Goal: Information Seeking & Learning: Learn about a topic

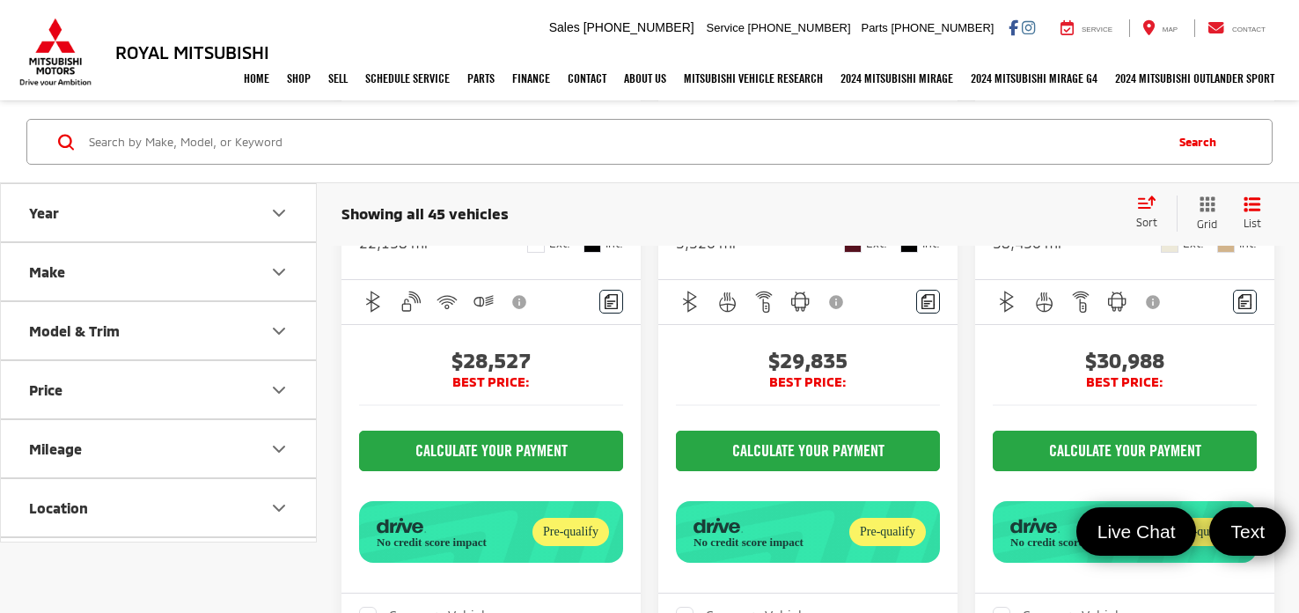
scroll to position [0, 301]
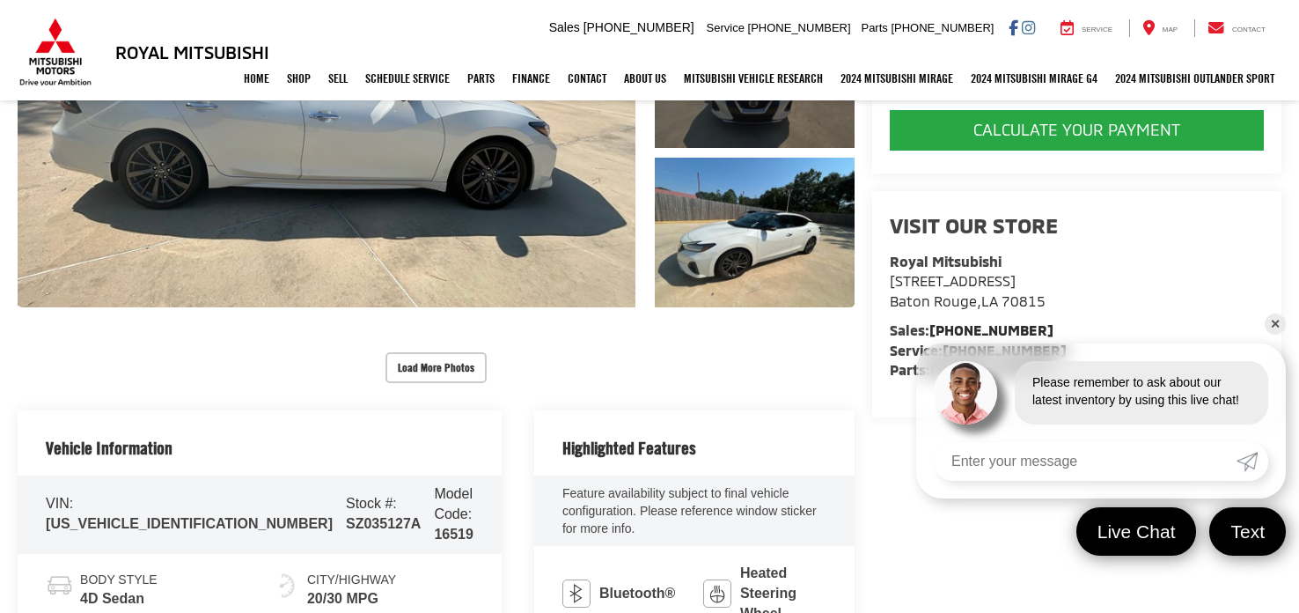
scroll to position [181, 0]
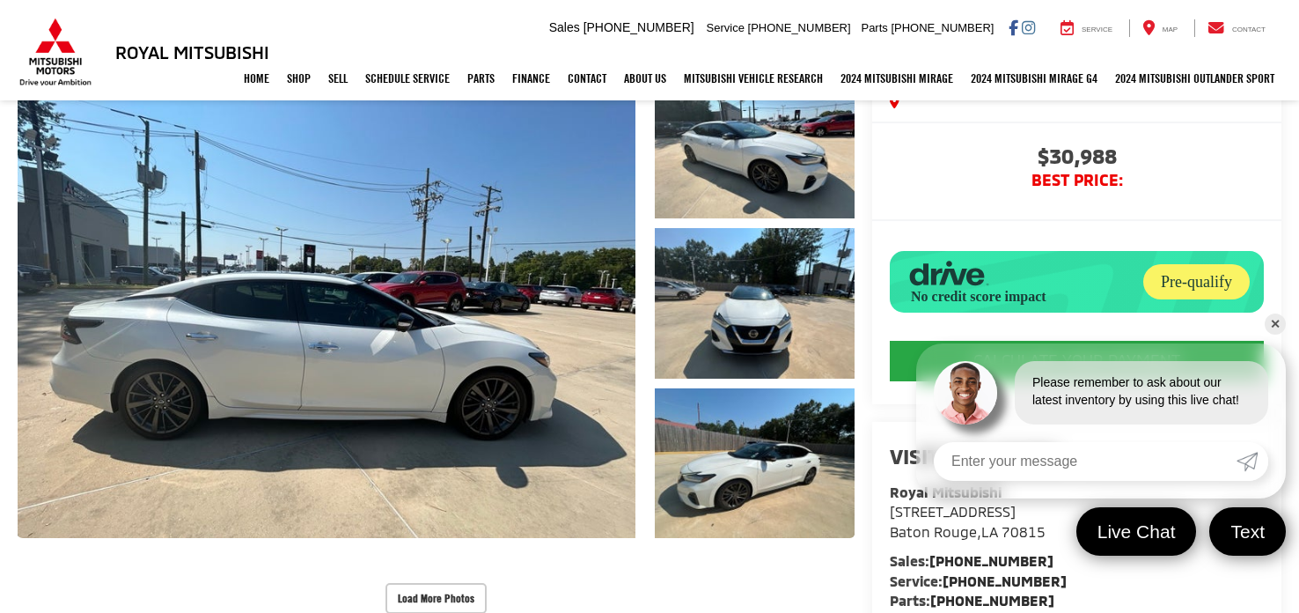
click at [1276, 327] on link "✕" at bounding box center [1275, 323] width 21 height 21
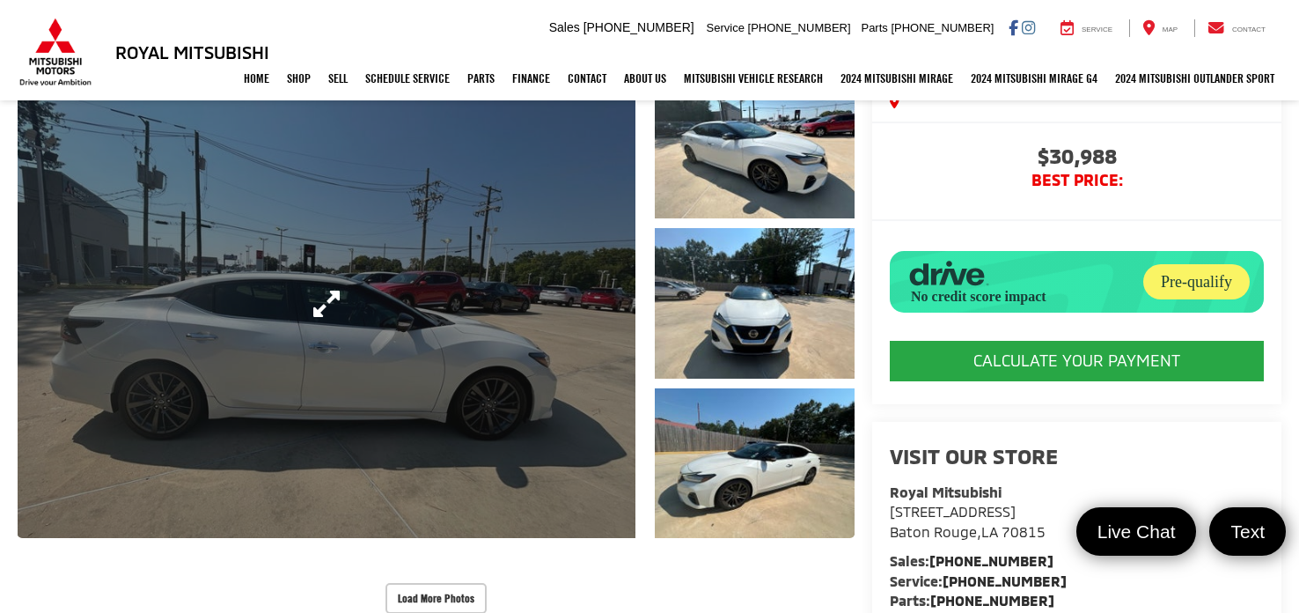
click at [524, 326] on link "Expand Photo 0" at bounding box center [327, 303] width 618 height 469
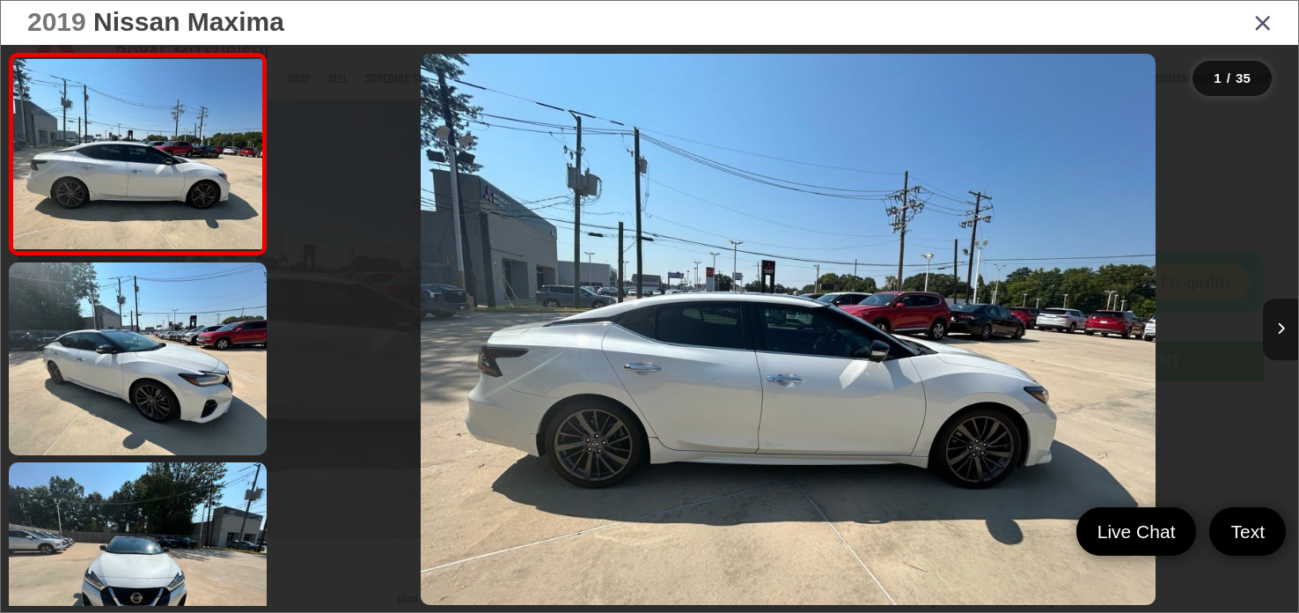
click at [1274, 322] on button "Next image" at bounding box center [1280, 329] width 35 height 62
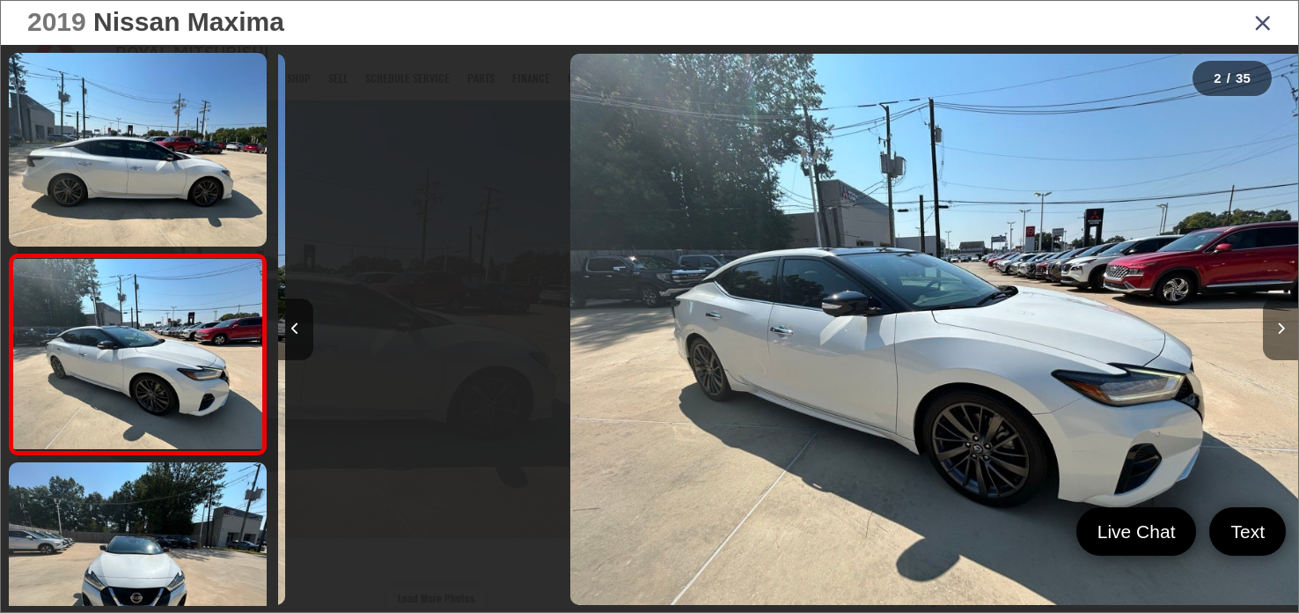
scroll to position [76, 0]
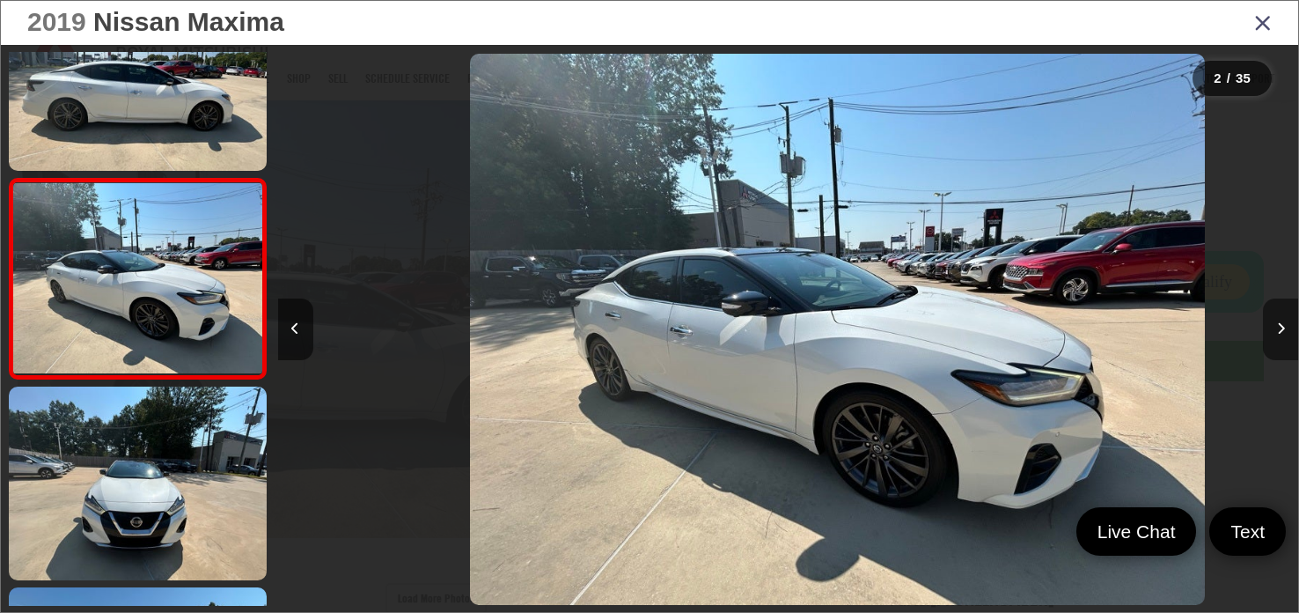
click at [1274, 322] on button "Next image" at bounding box center [1280, 329] width 35 height 62
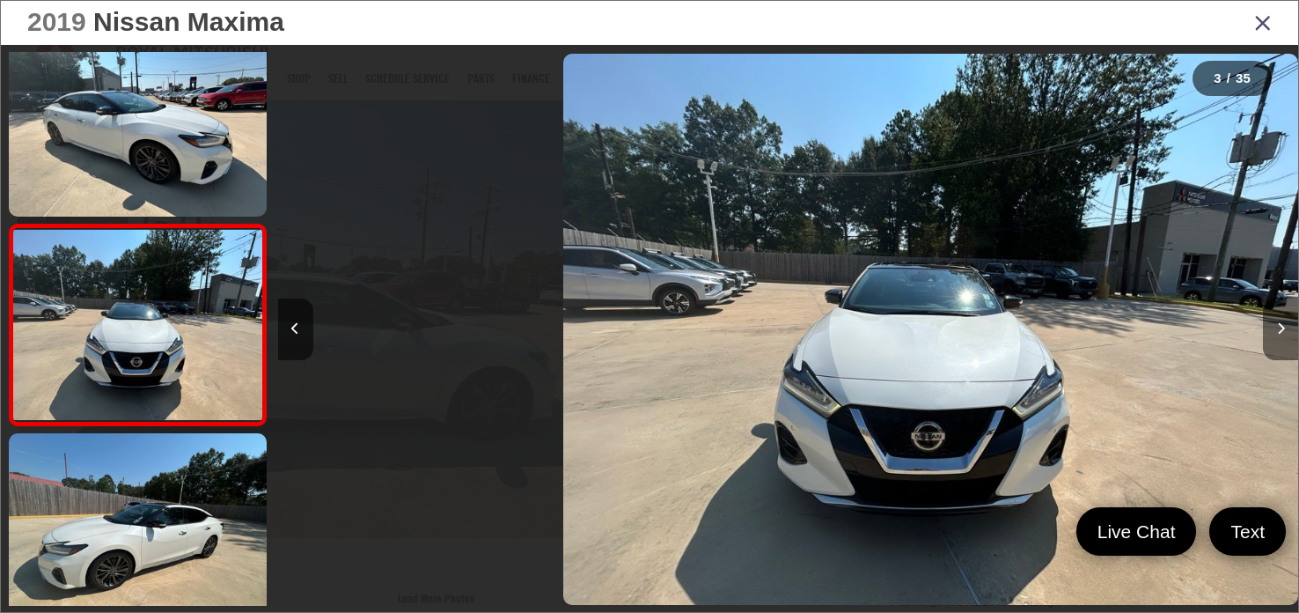
scroll to position [276, 0]
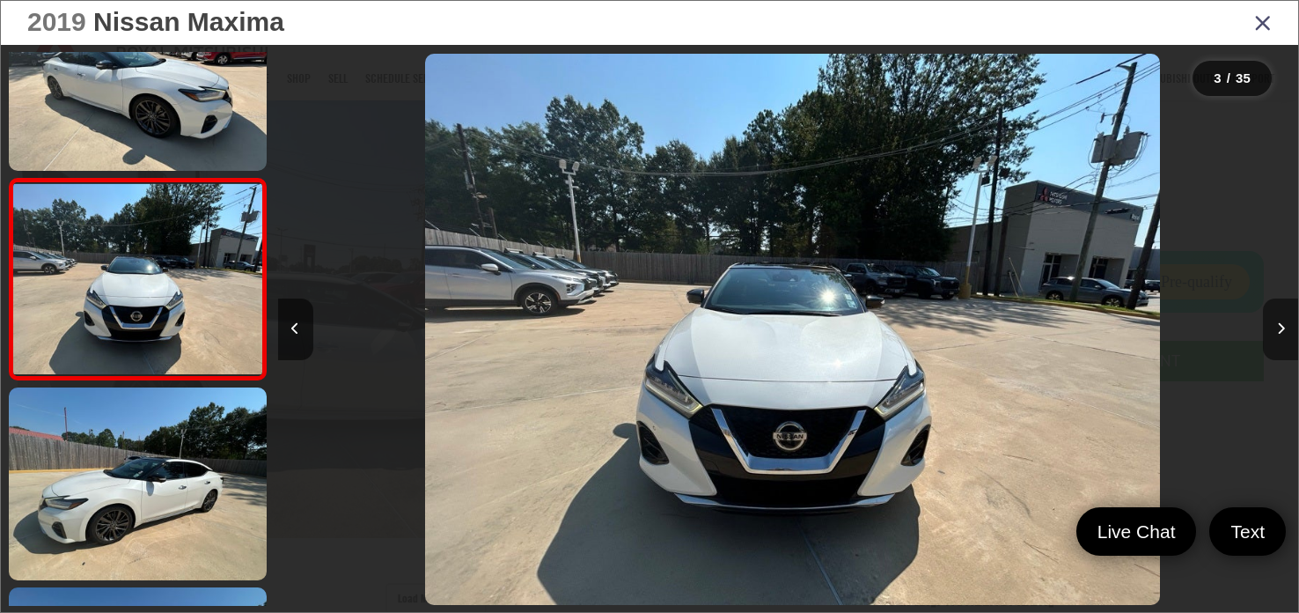
click at [1274, 322] on button "Next image" at bounding box center [1280, 329] width 35 height 62
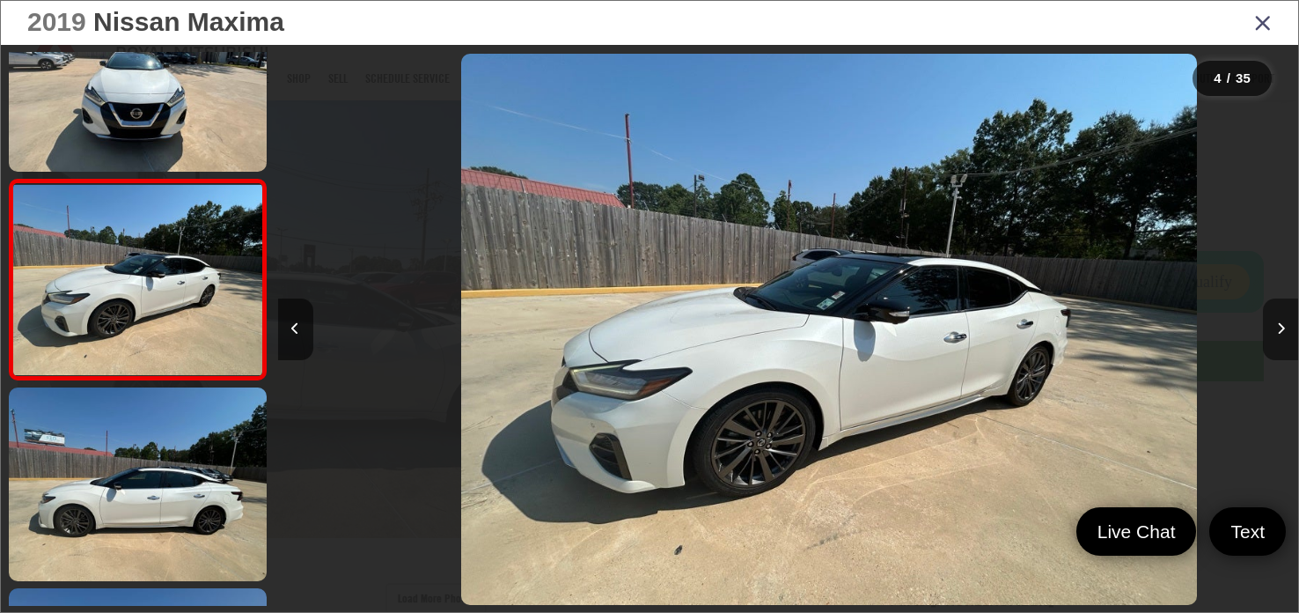
scroll to position [476, 0]
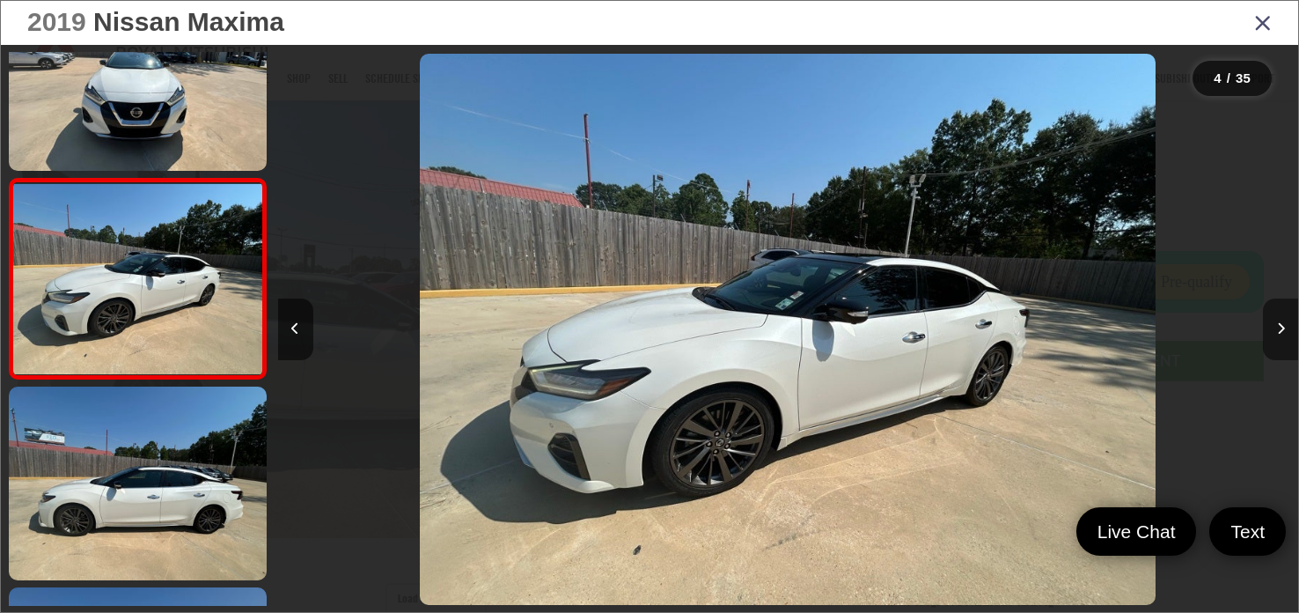
click at [1274, 322] on button "Next image" at bounding box center [1280, 329] width 35 height 62
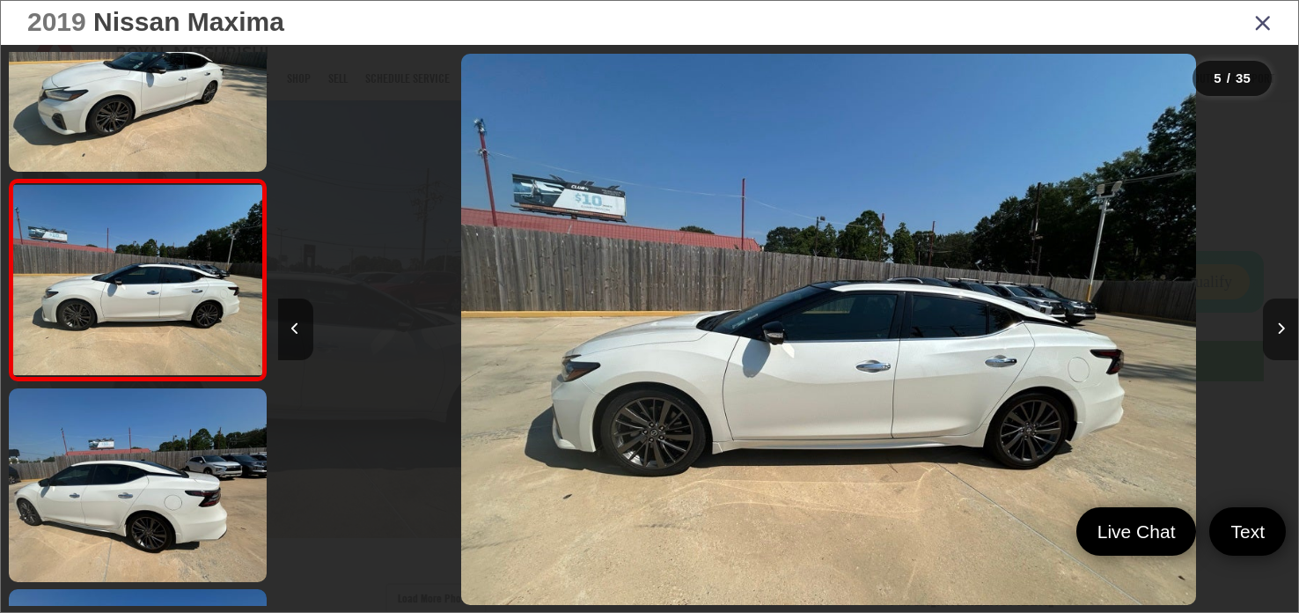
scroll to position [677, 0]
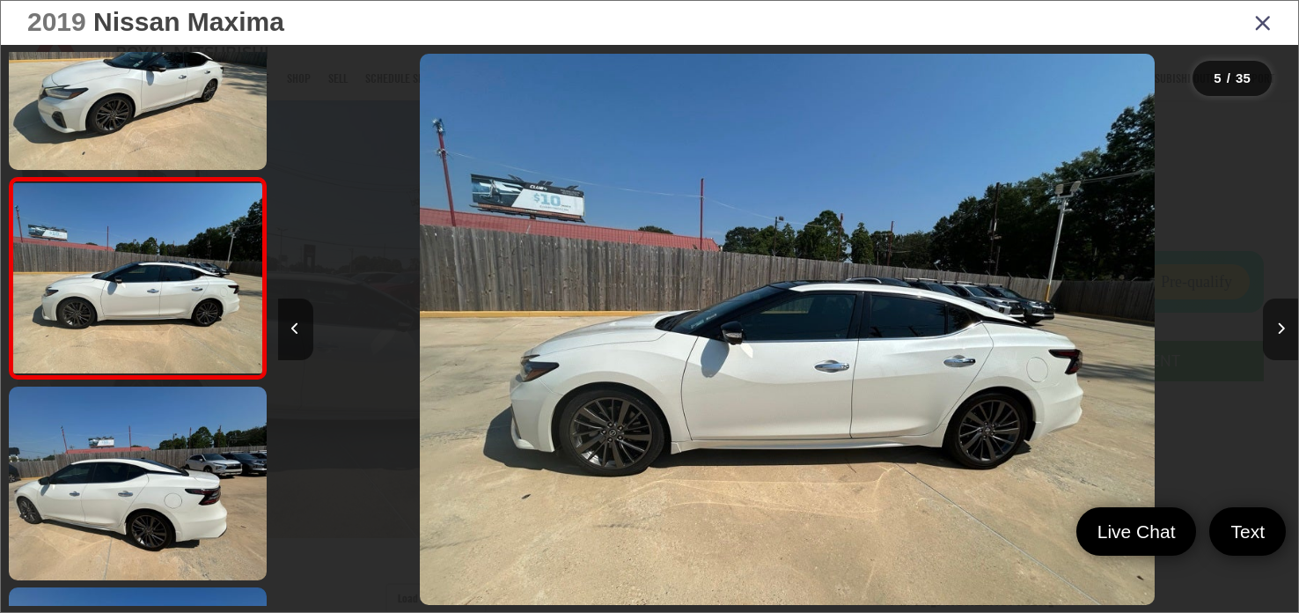
click at [1274, 322] on button "Next image" at bounding box center [1280, 329] width 35 height 62
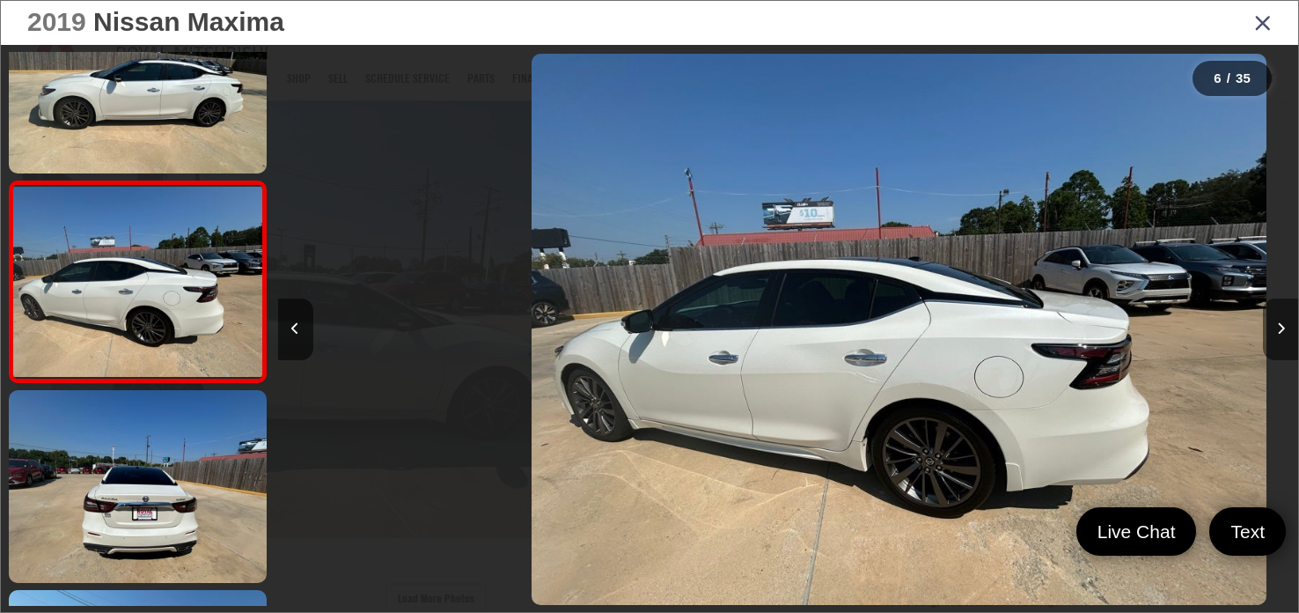
scroll to position [878, 0]
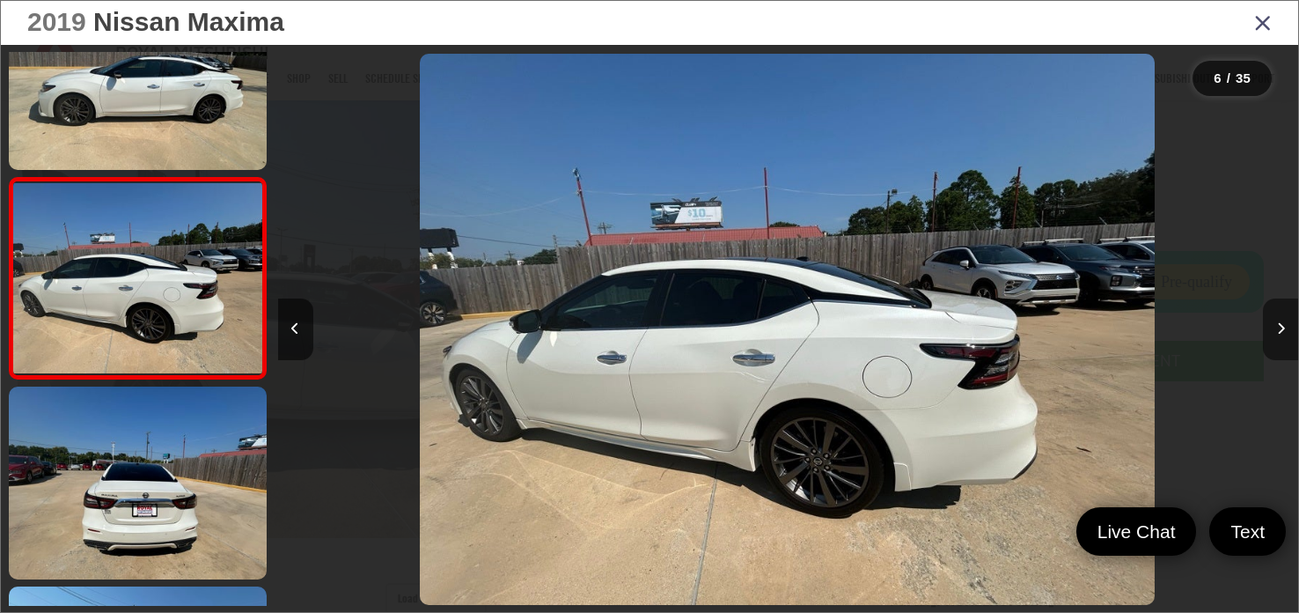
click at [1274, 322] on button "Next image" at bounding box center [1280, 329] width 35 height 62
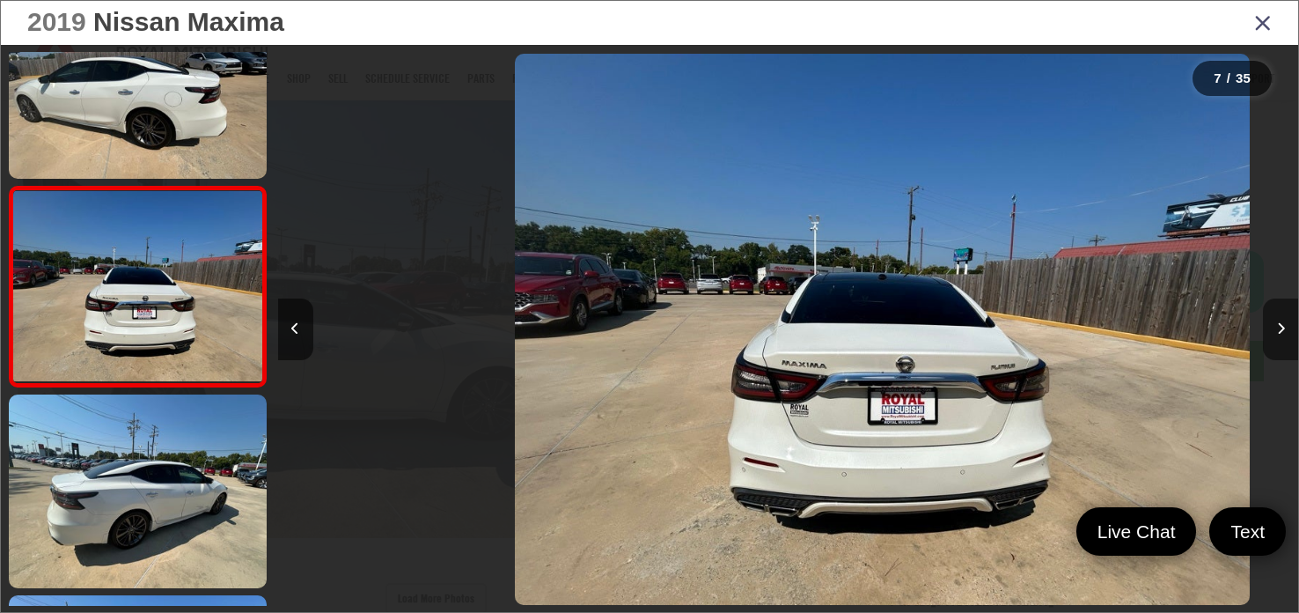
scroll to position [1078, 0]
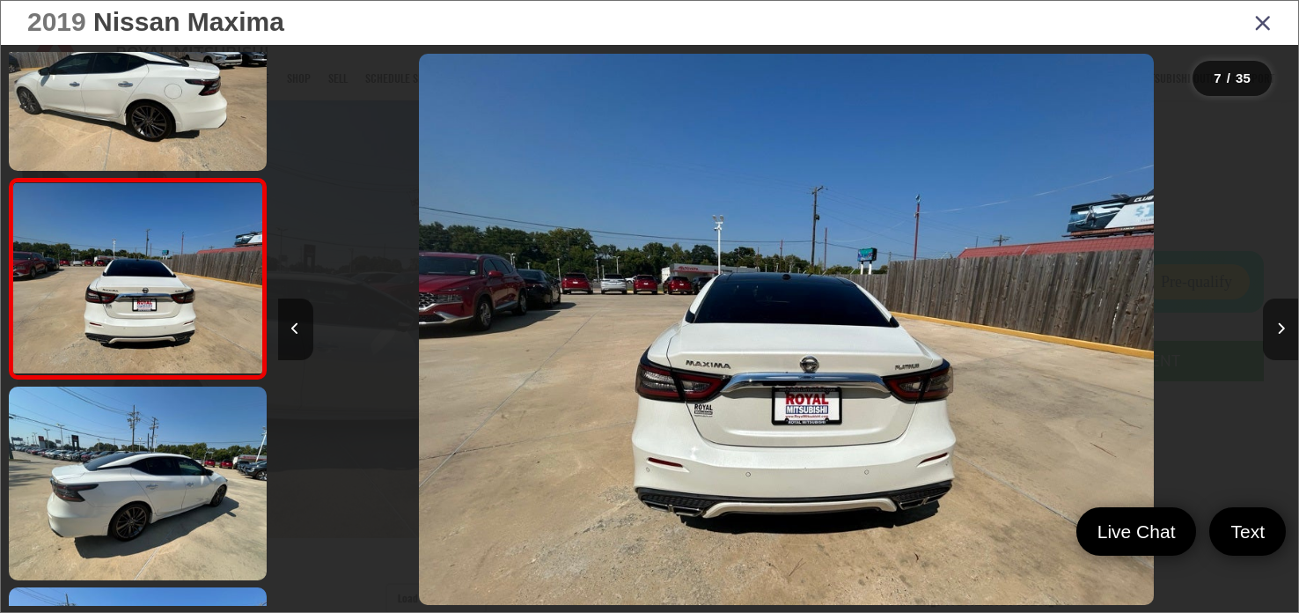
click at [1274, 322] on button "Next image" at bounding box center [1280, 329] width 35 height 62
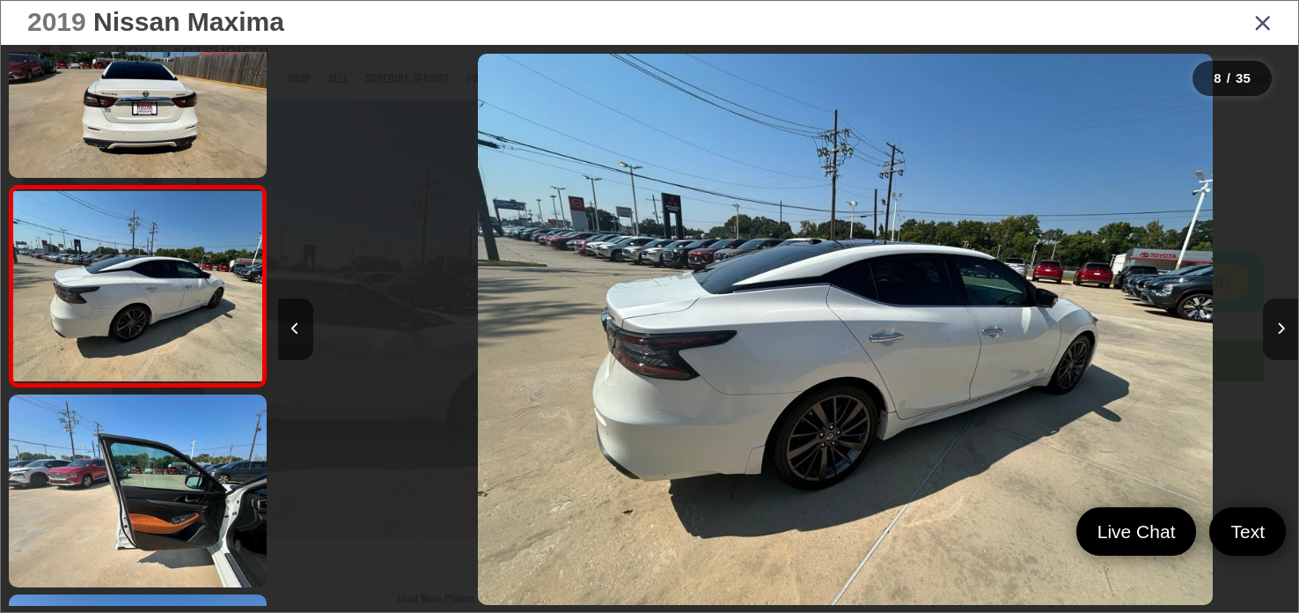
scroll to position [1278, 0]
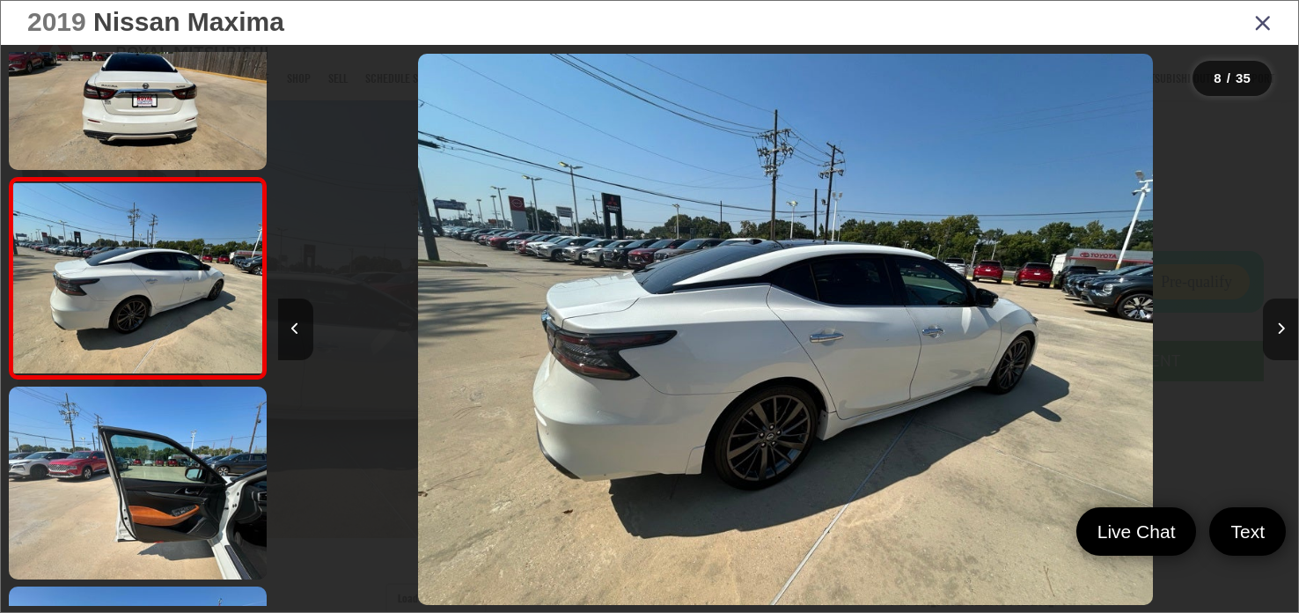
click at [1274, 322] on button "Next image" at bounding box center [1280, 329] width 35 height 62
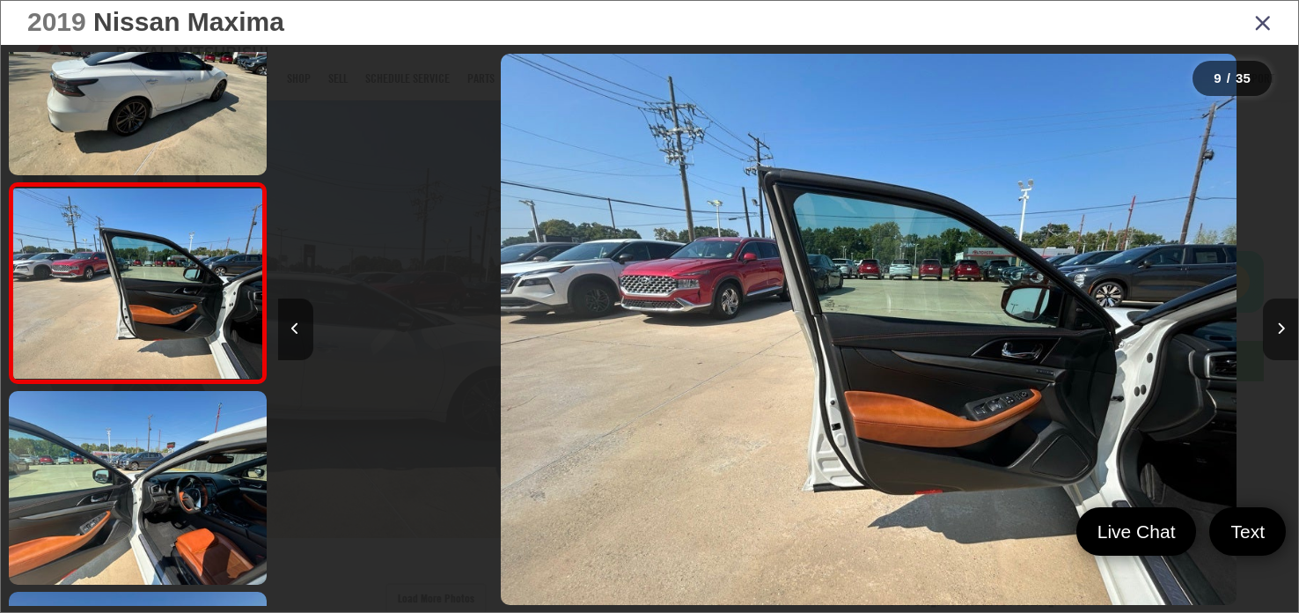
scroll to position [1478, 0]
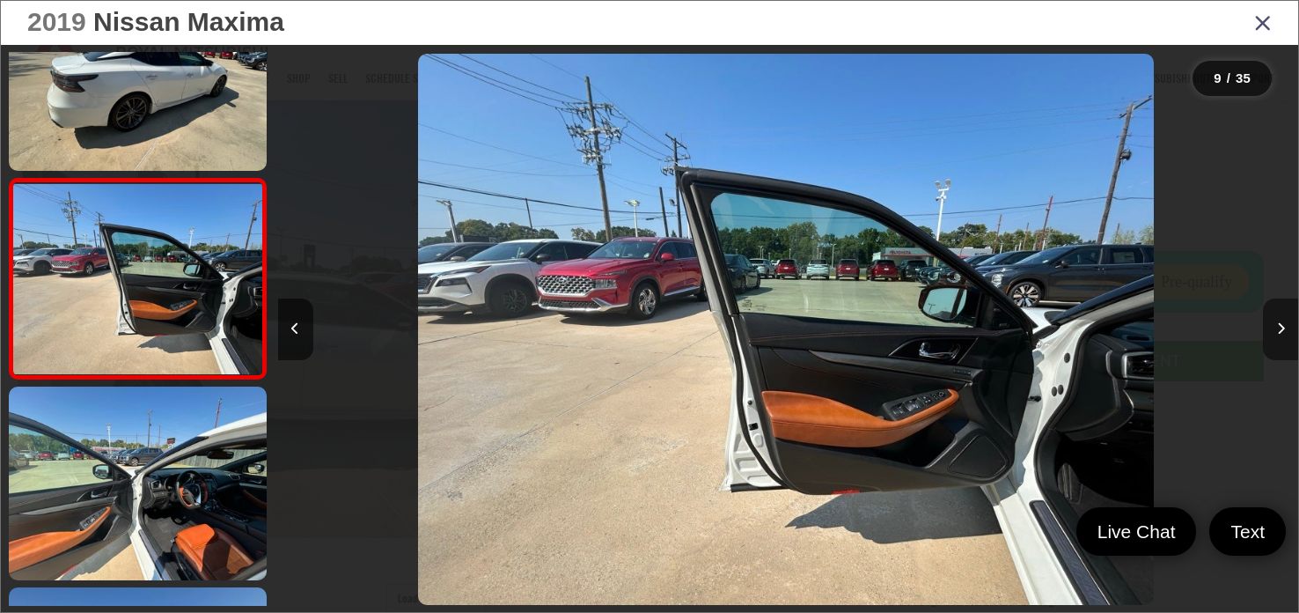
click at [1274, 322] on button "Next image" at bounding box center [1280, 329] width 35 height 62
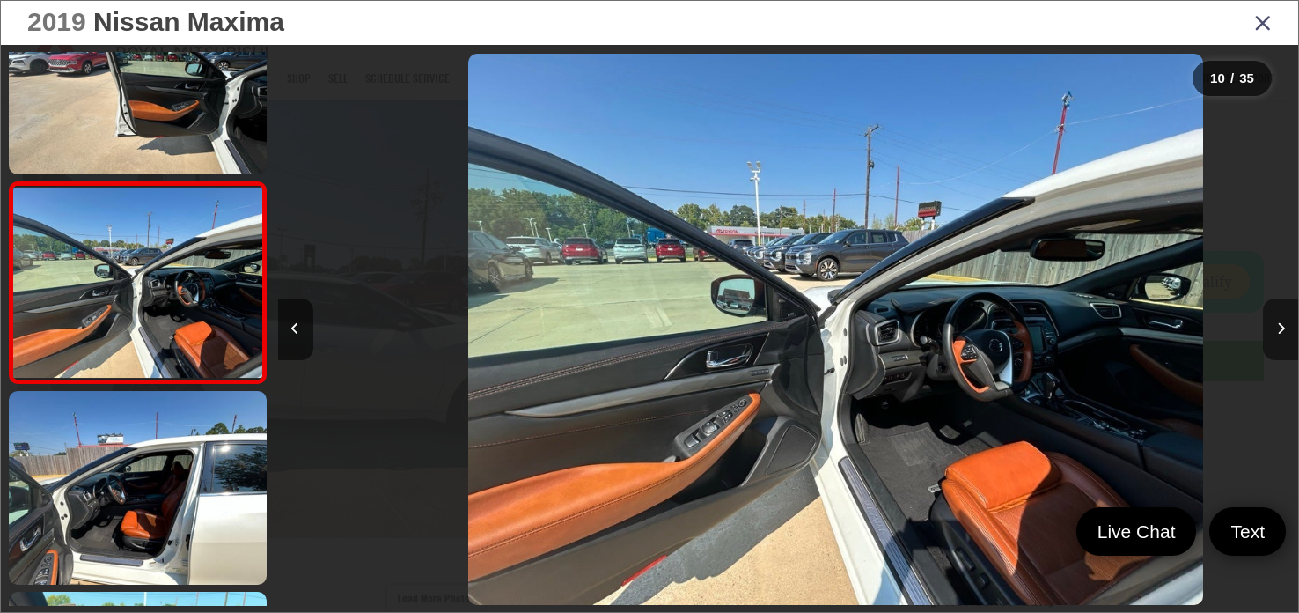
scroll to position [0, 0]
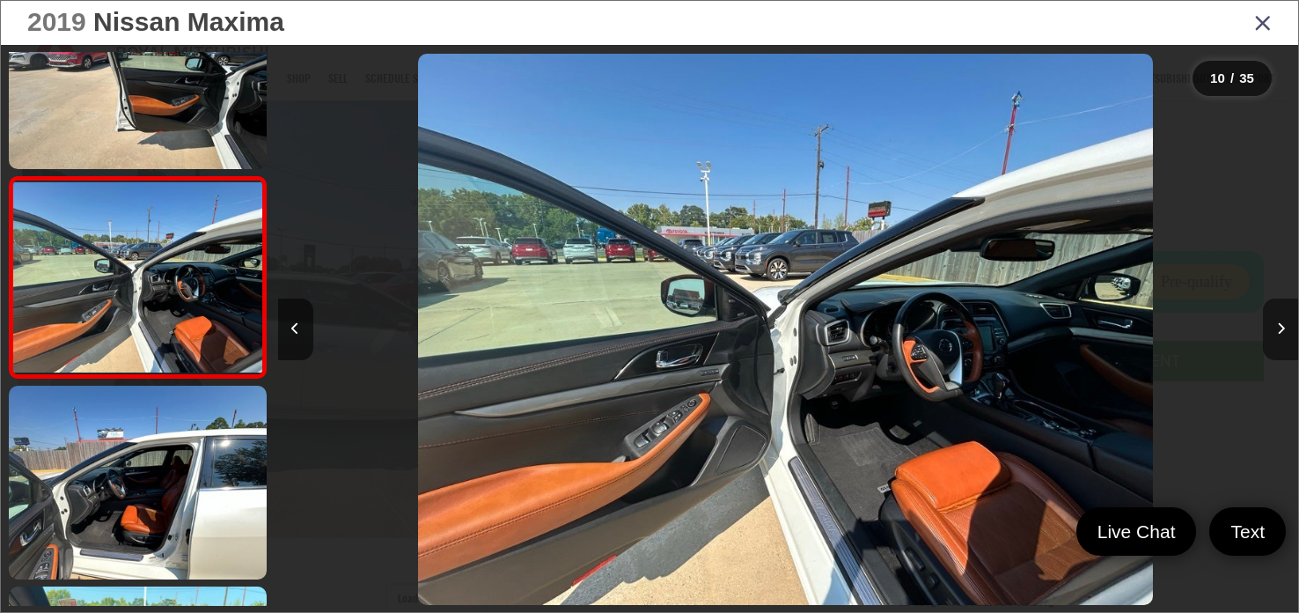
click at [1274, 322] on button "Next image" at bounding box center [1280, 329] width 35 height 62
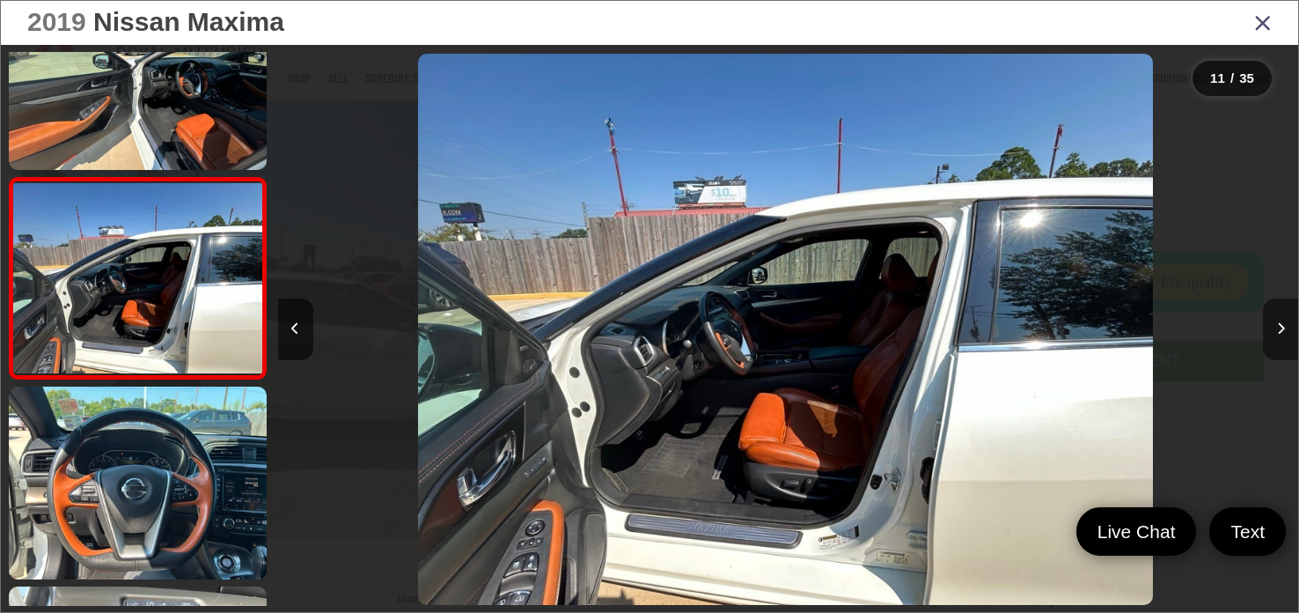
click at [1274, 322] on button "Next image" at bounding box center [1280, 329] width 35 height 62
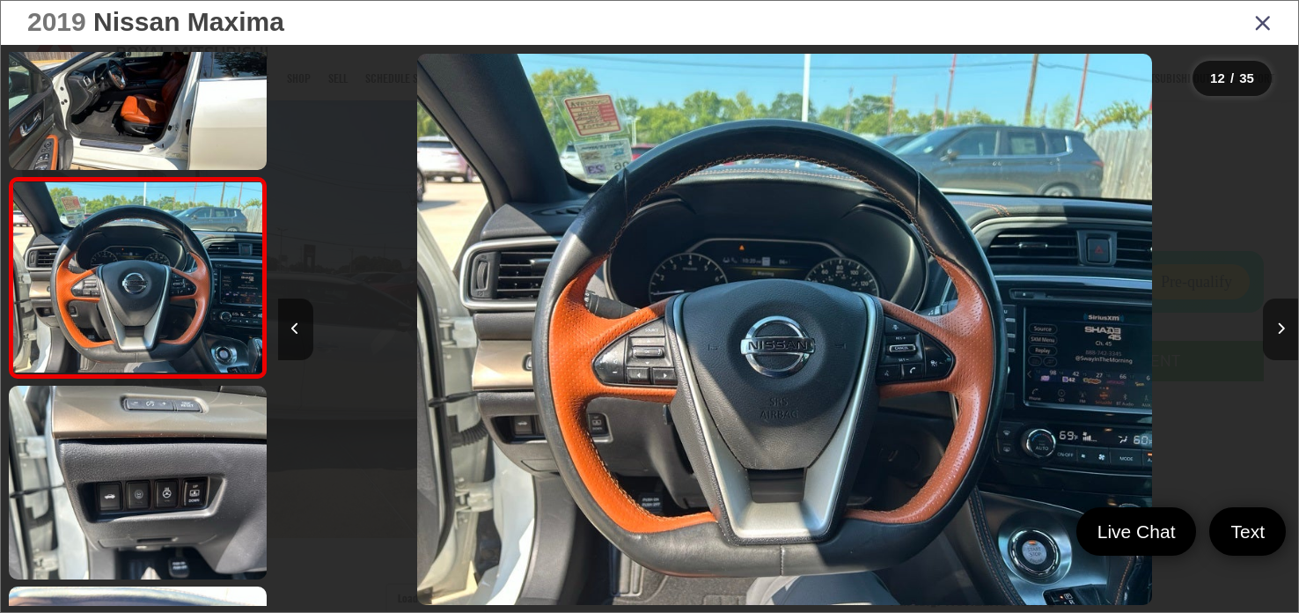
click at [1274, 322] on button "Next image" at bounding box center [1280, 329] width 35 height 62
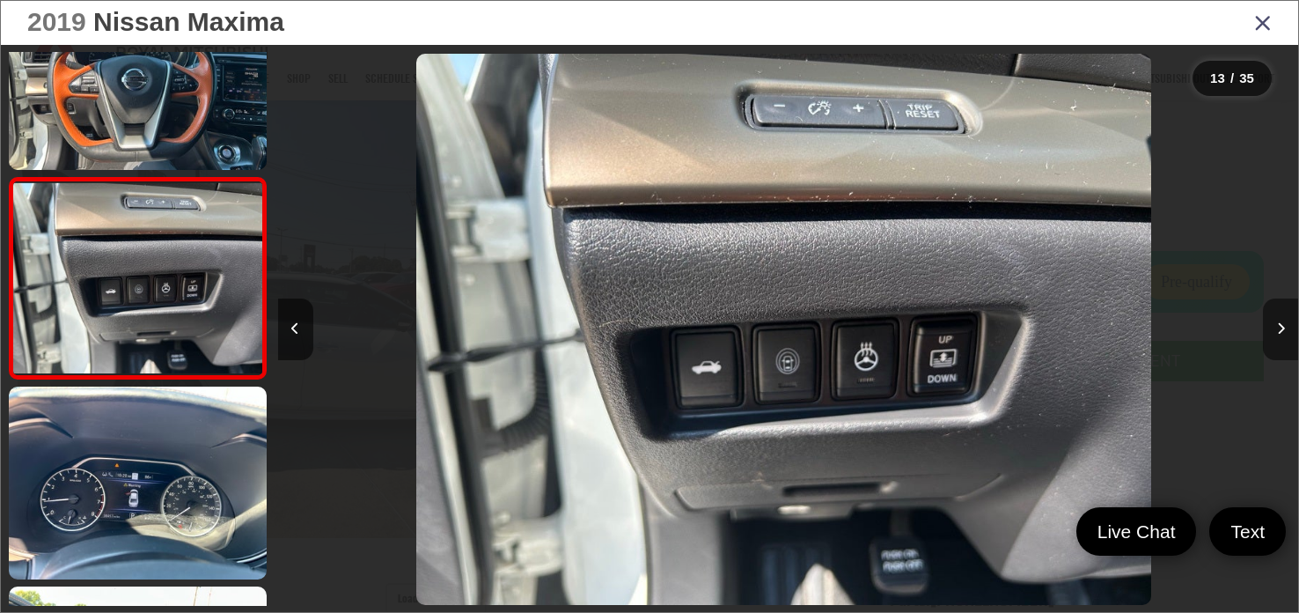
click at [1274, 322] on button "Next image" at bounding box center [1280, 329] width 35 height 62
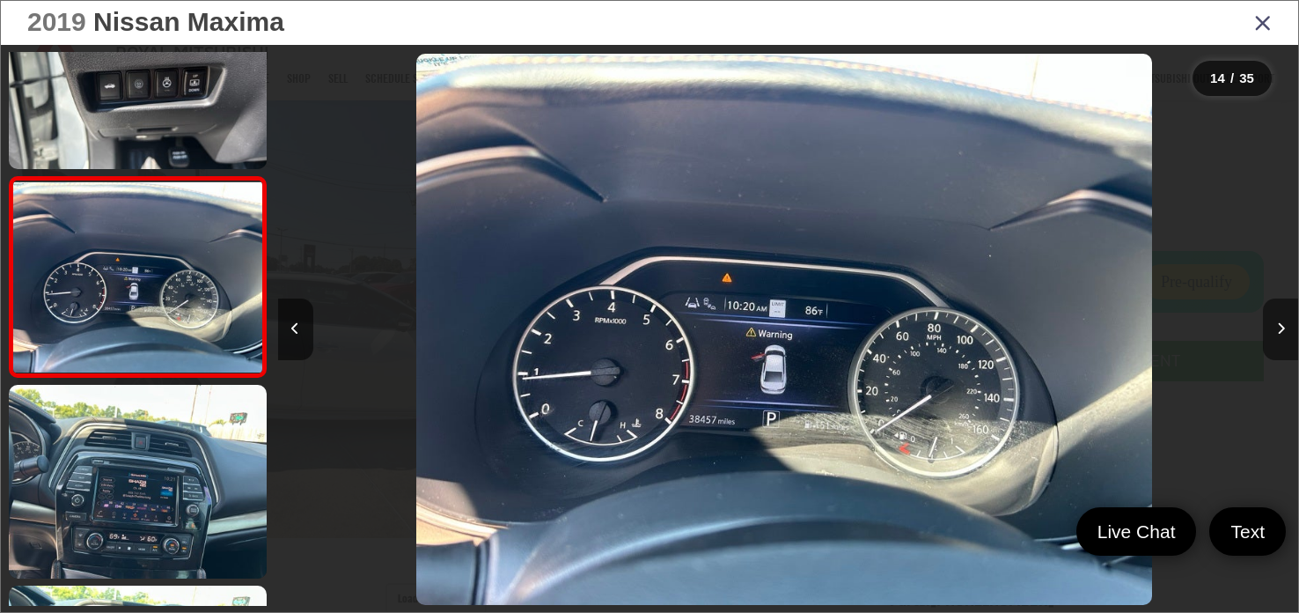
click at [1274, 322] on button "Next image" at bounding box center [1280, 329] width 35 height 62
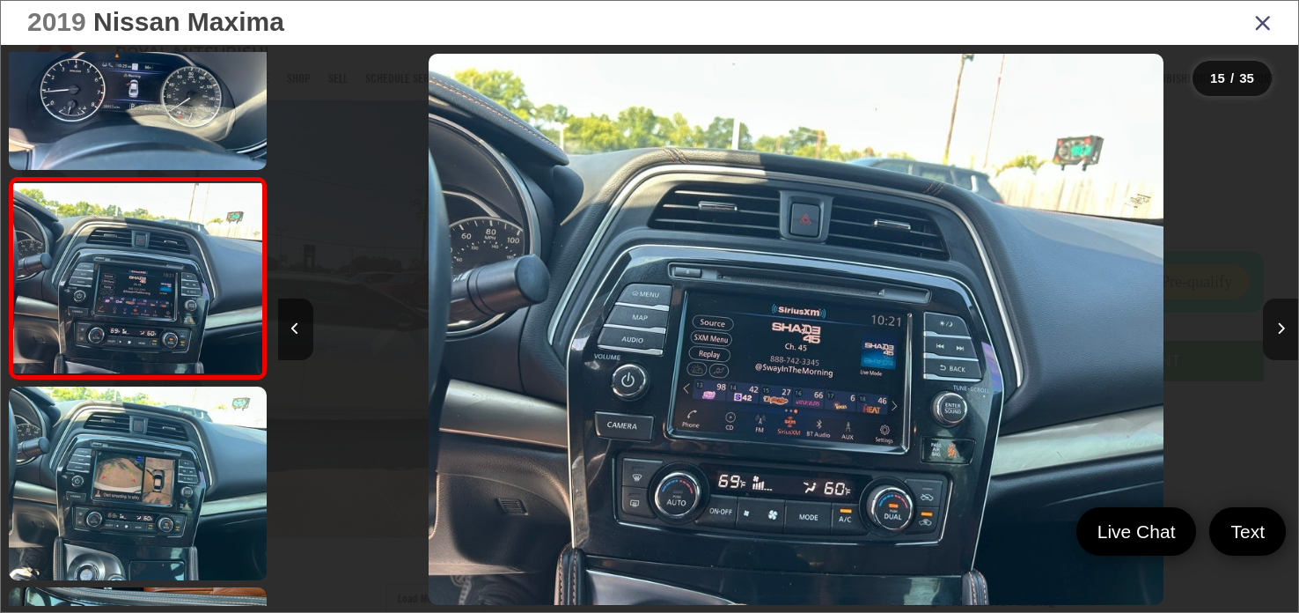
click at [1274, 322] on button "Next image" at bounding box center [1280, 329] width 35 height 62
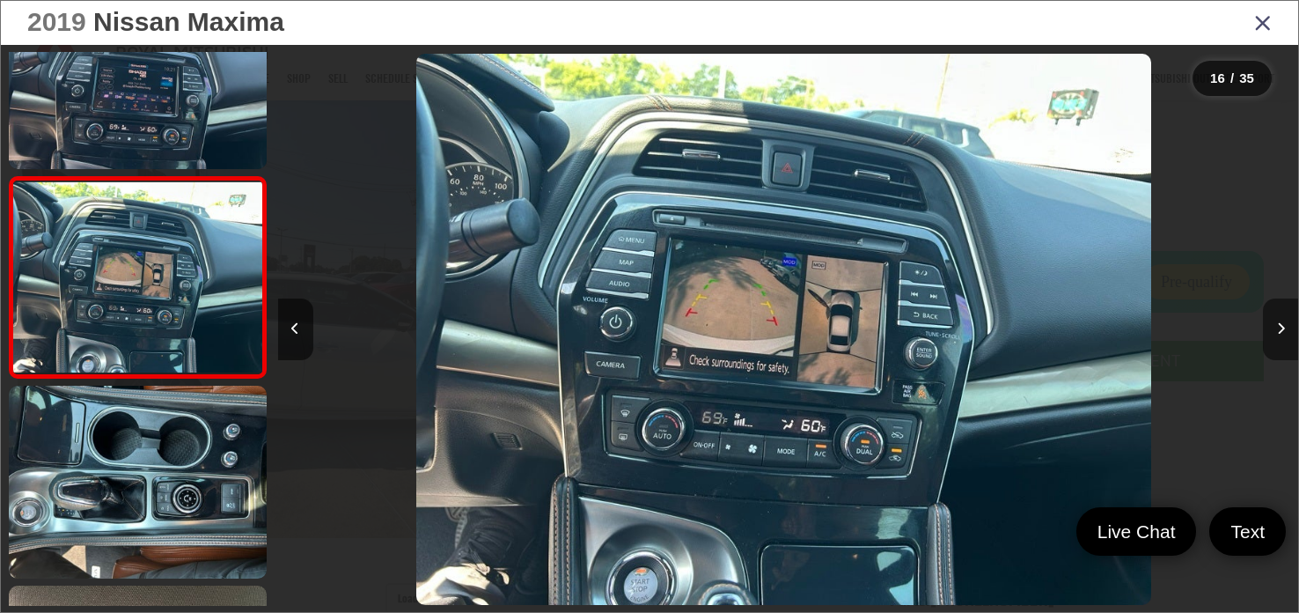
click at [1274, 322] on button "Next image" at bounding box center [1280, 329] width 35 height 62
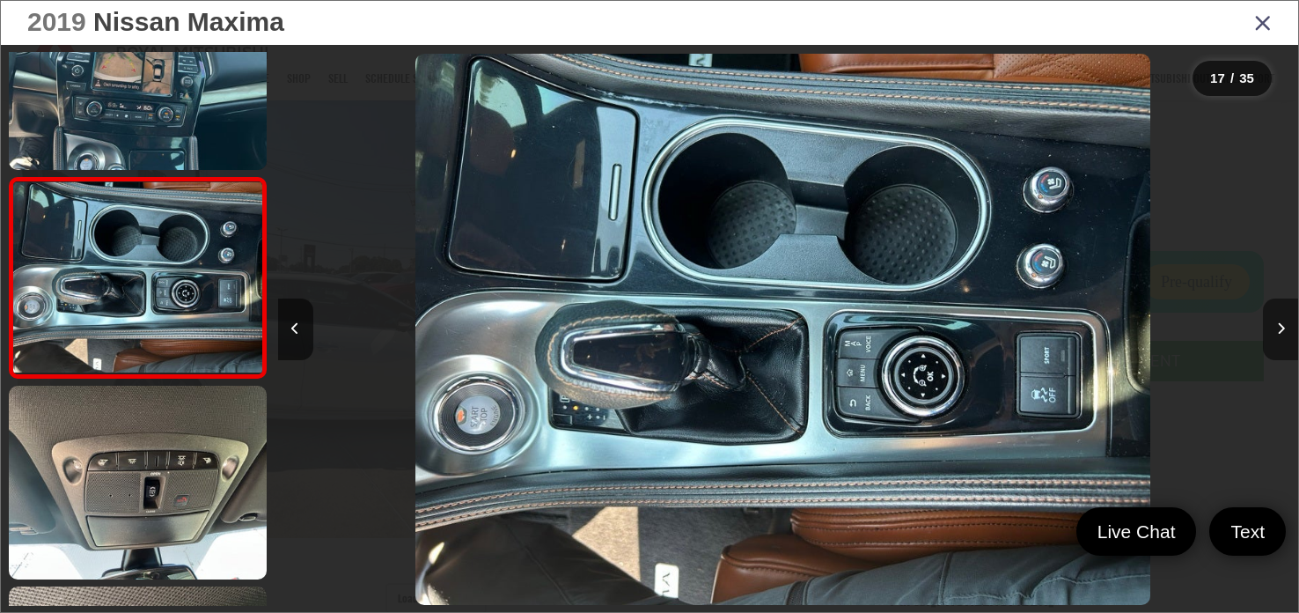
click at [1274, 322] on button "Next image" at bounding box center [1280, 329] width 35 height 62
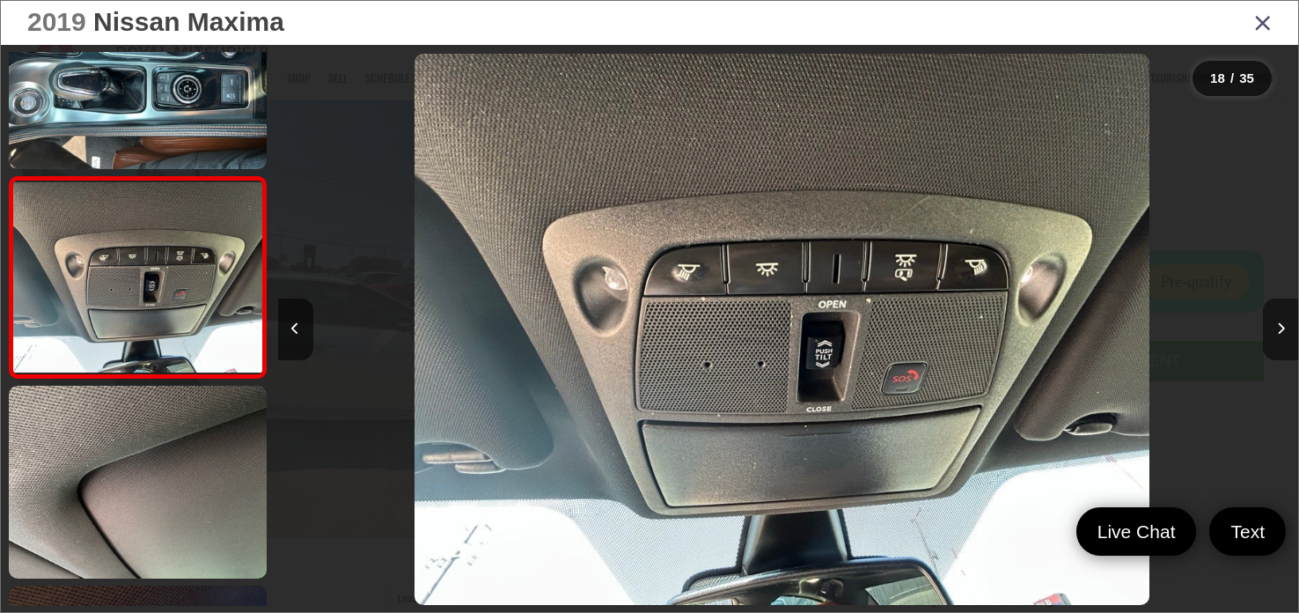
click at [1274, 322] on button "Next image" at bounding box center [1280, 329] width 35 height 62
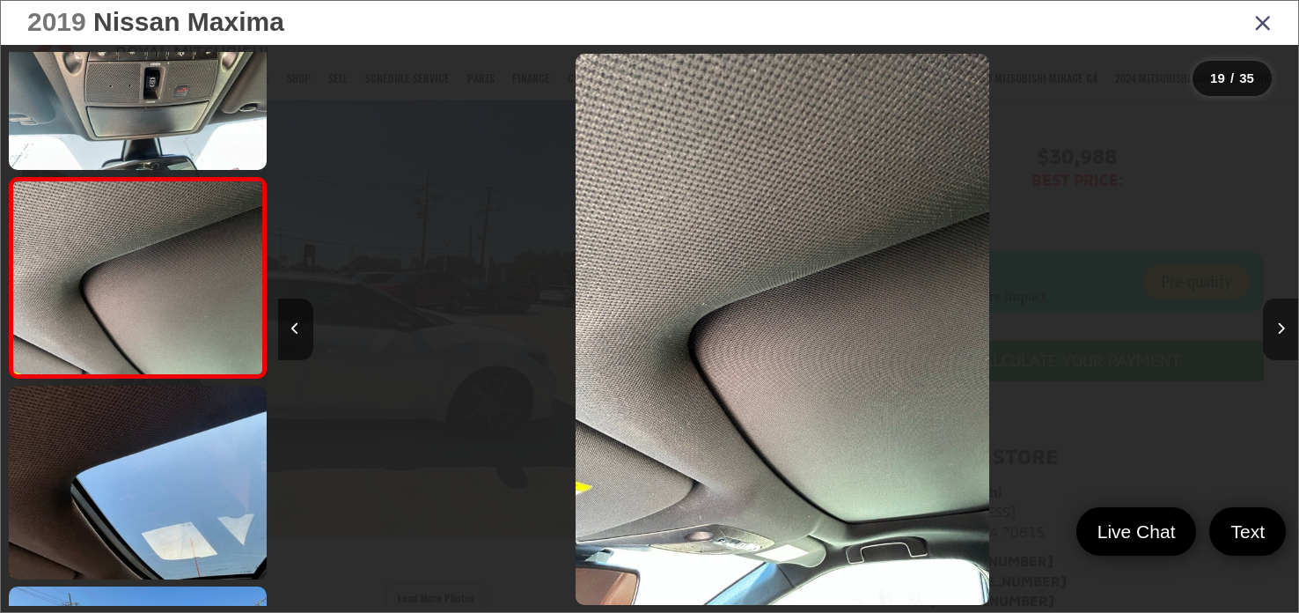
click at [1274, 322] on button "Next image" at bounding box center [1280, 329] width 35 height 62
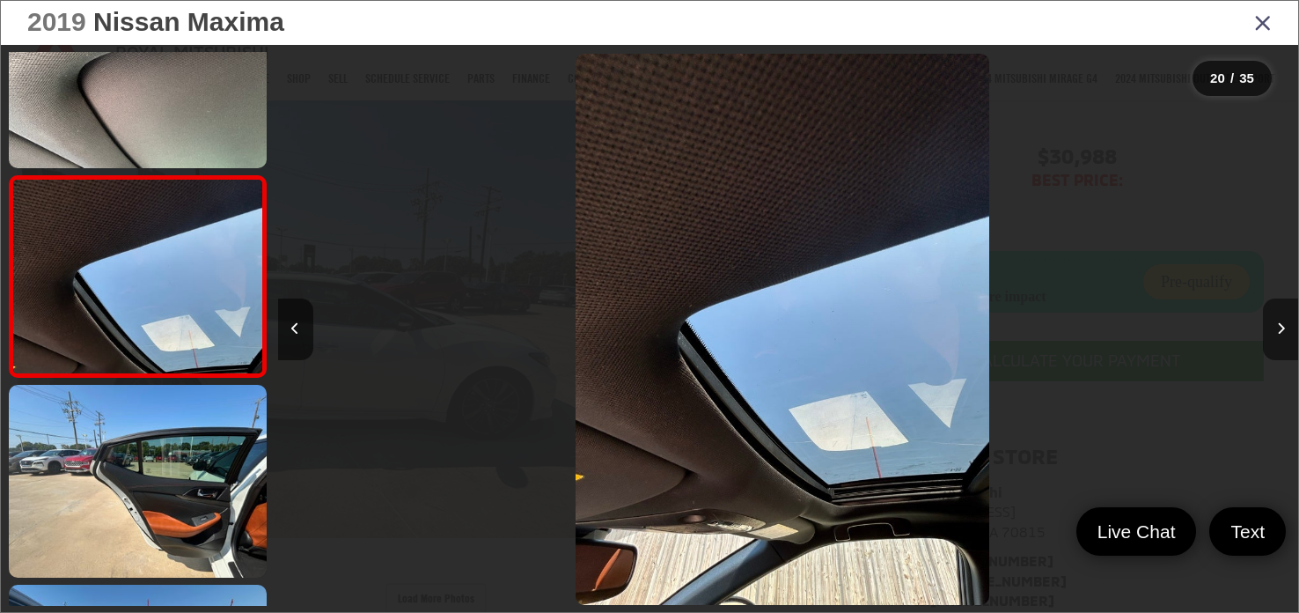
click at [1274, 322] on button "Next image" at bounding box center [1280, 329] width 35 height 62
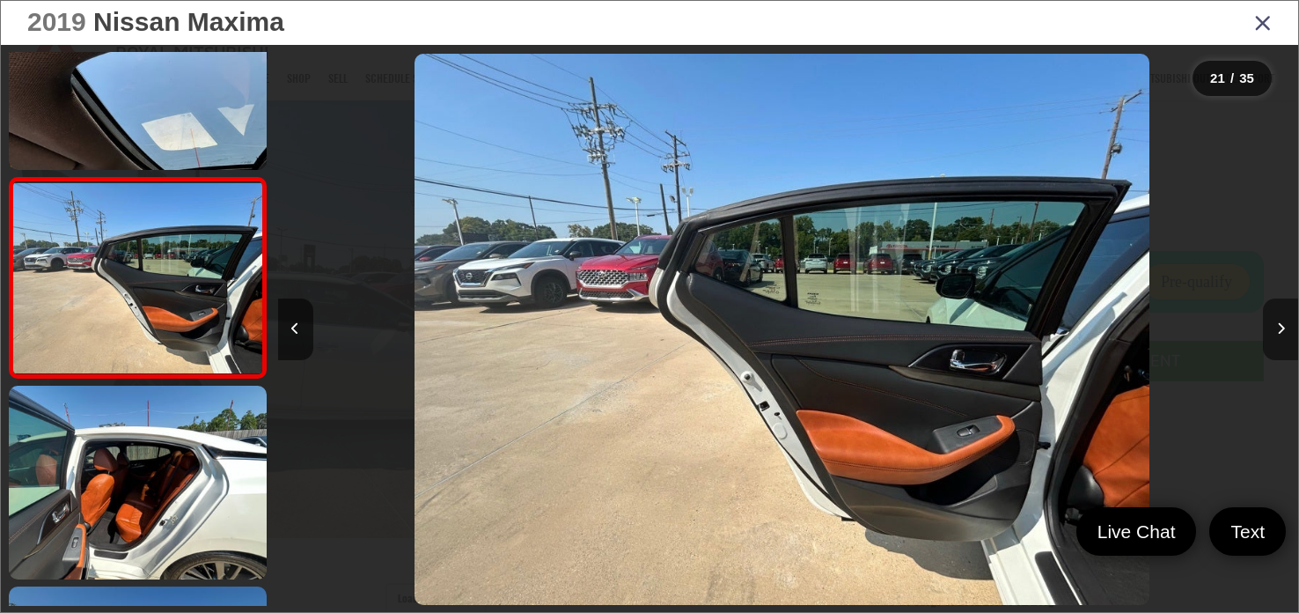
click at [1274, 322] on button "Next image" at bounding box center [1280, 329] width 35 height 62
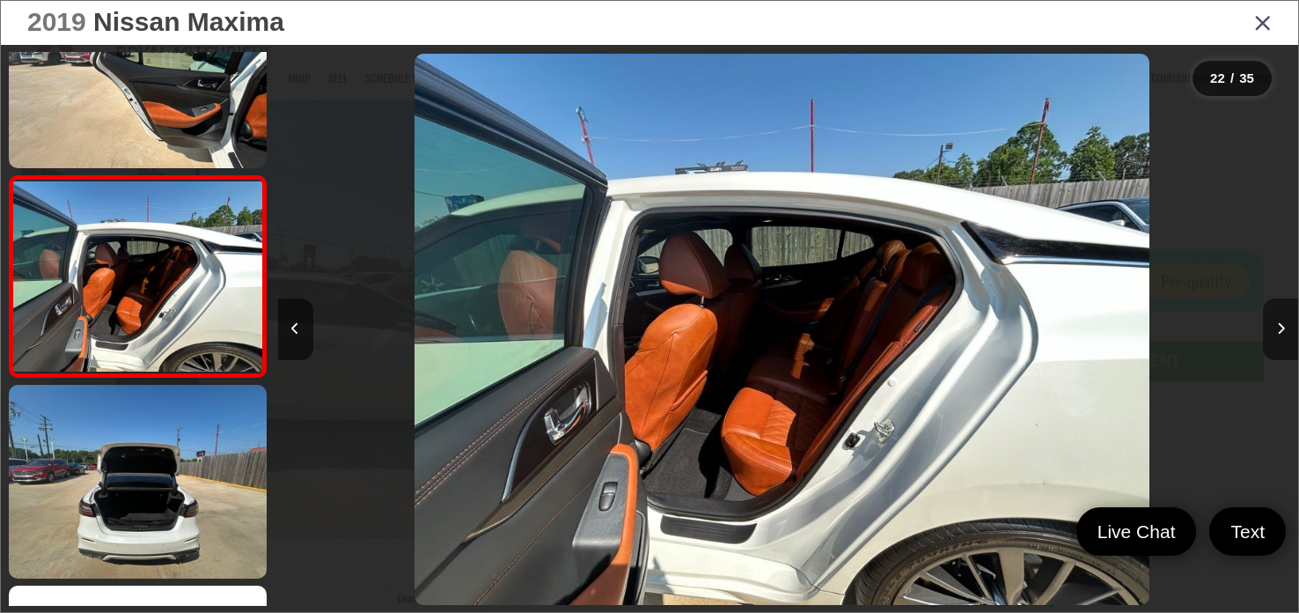
click at [1274, 322] on button "Next image" at bounding box center [1280, 329] width 35 height 62
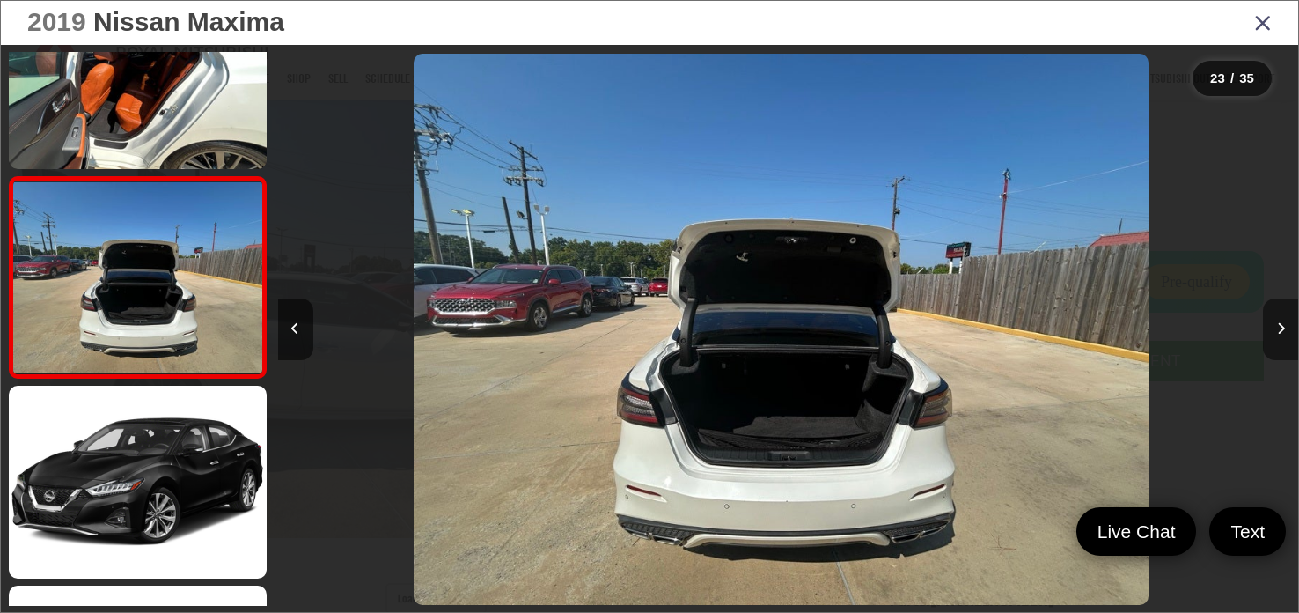
click at [1274, 322] on button "Next image" at bounding box center [1280, 329] width 35 height 62
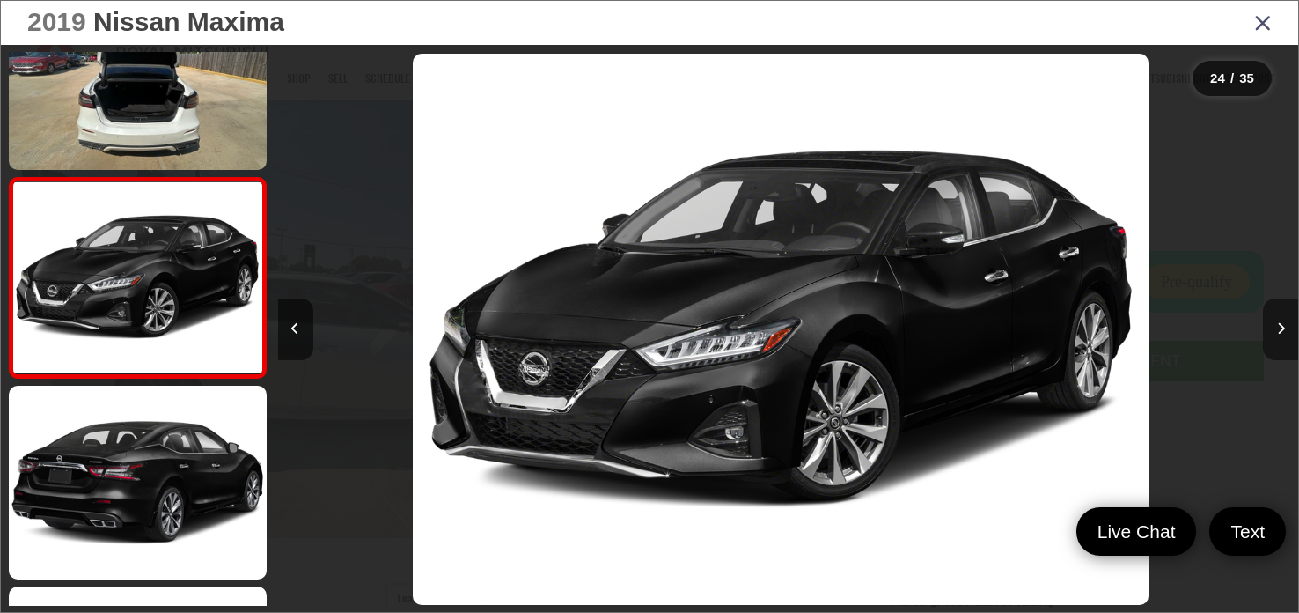
click at [1274, 322] on button "Next image" at bounding box center [1280, 329] width 35 height 62
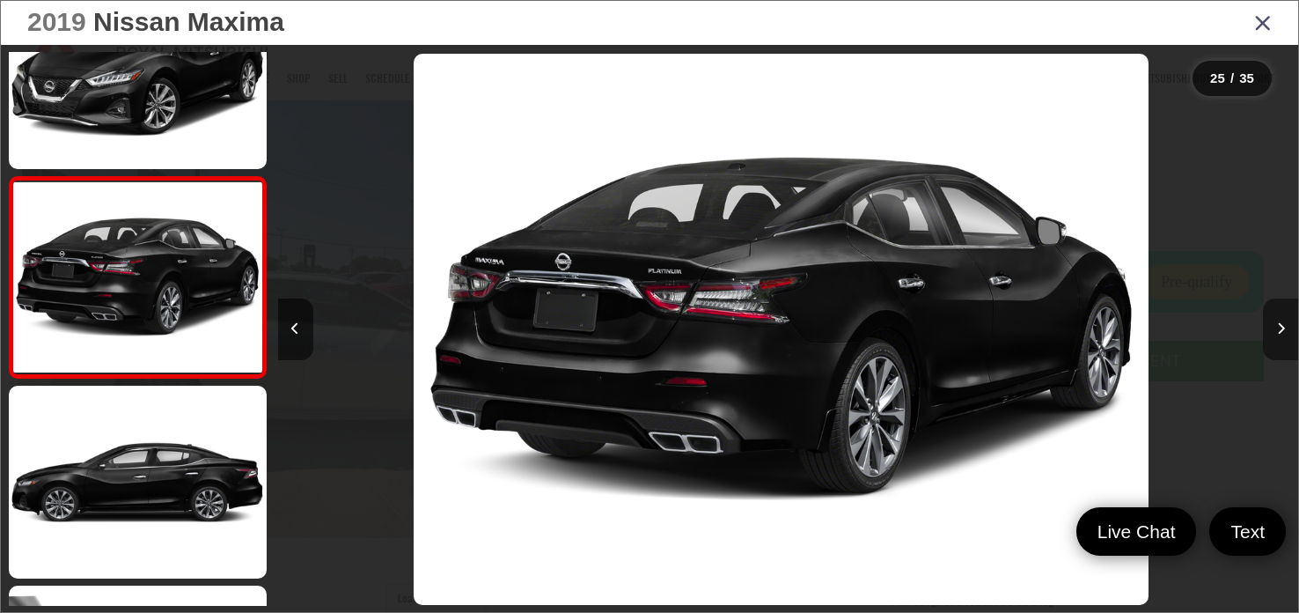
click at [1274, 322] on button "Next image" at bounding box center [1280, 329] width 35 height 62
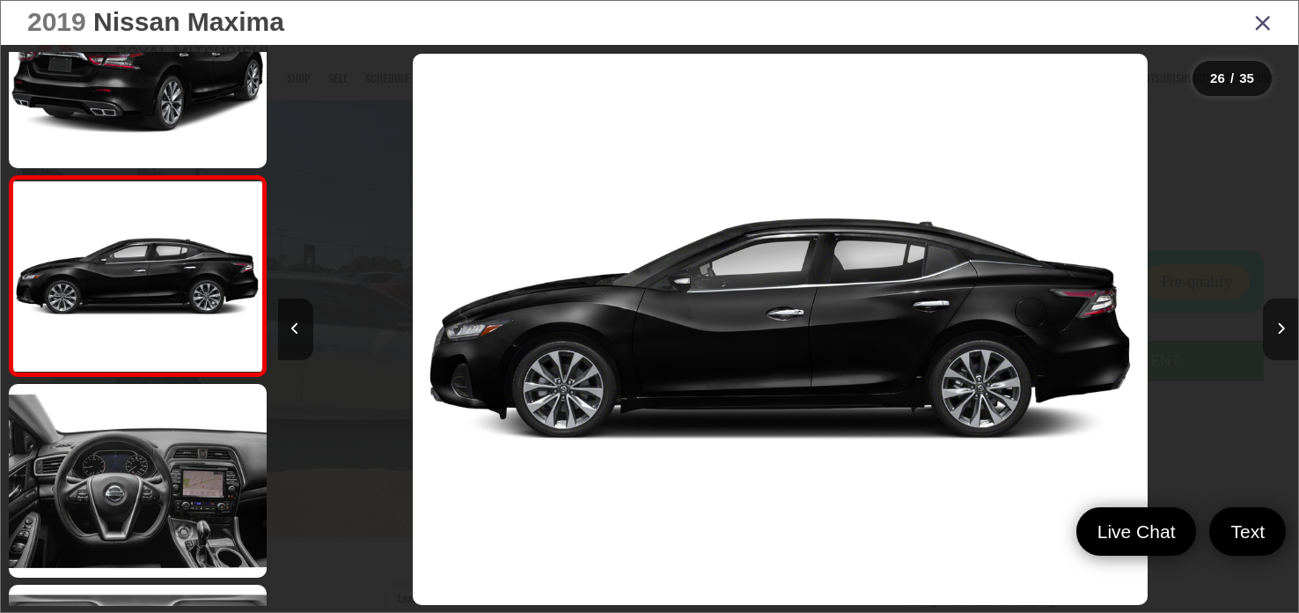
click at [1274, 322] on button "Next image" at bounding box center [1280, 329] width 35 height 62
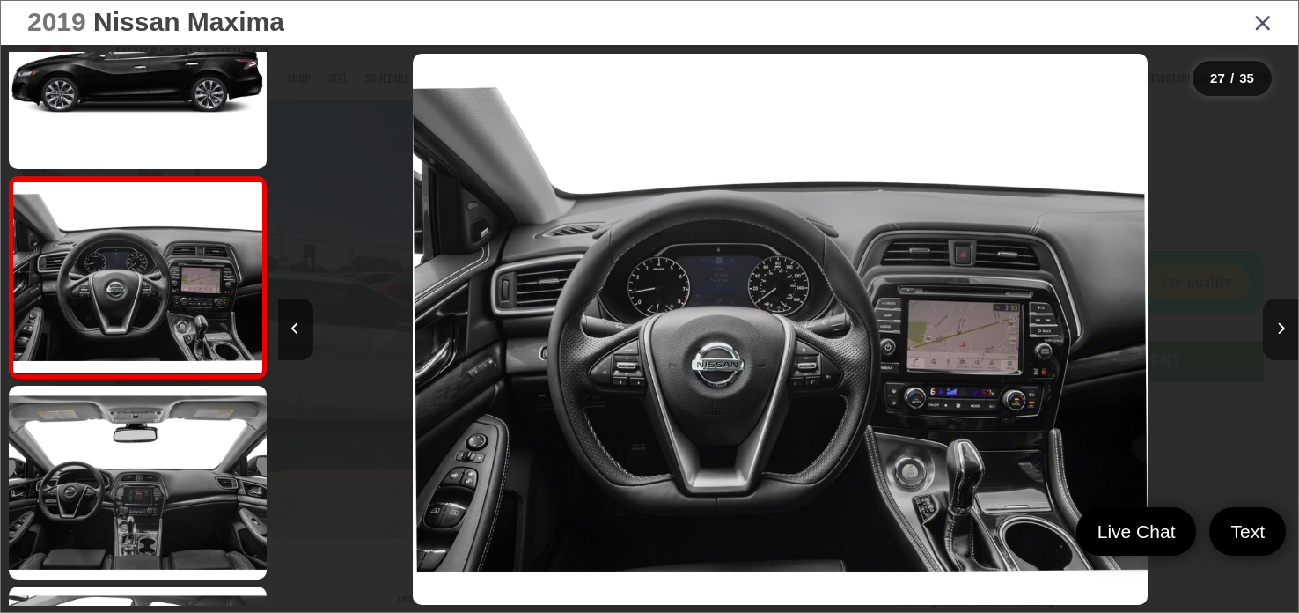
click at [1274, 322] on button "Next image" at bounding box center [1280, 329] width 35 height 62
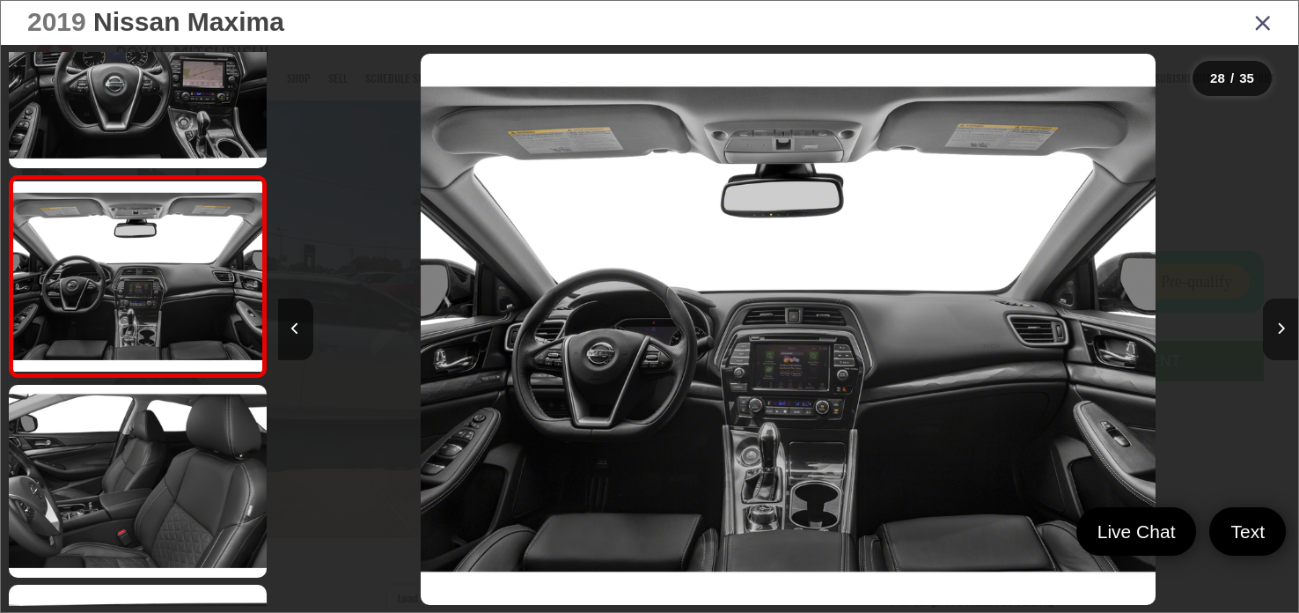
click at [1274, 322] on button "Next image" at bounding box center [1280, 329] width 35 height 62
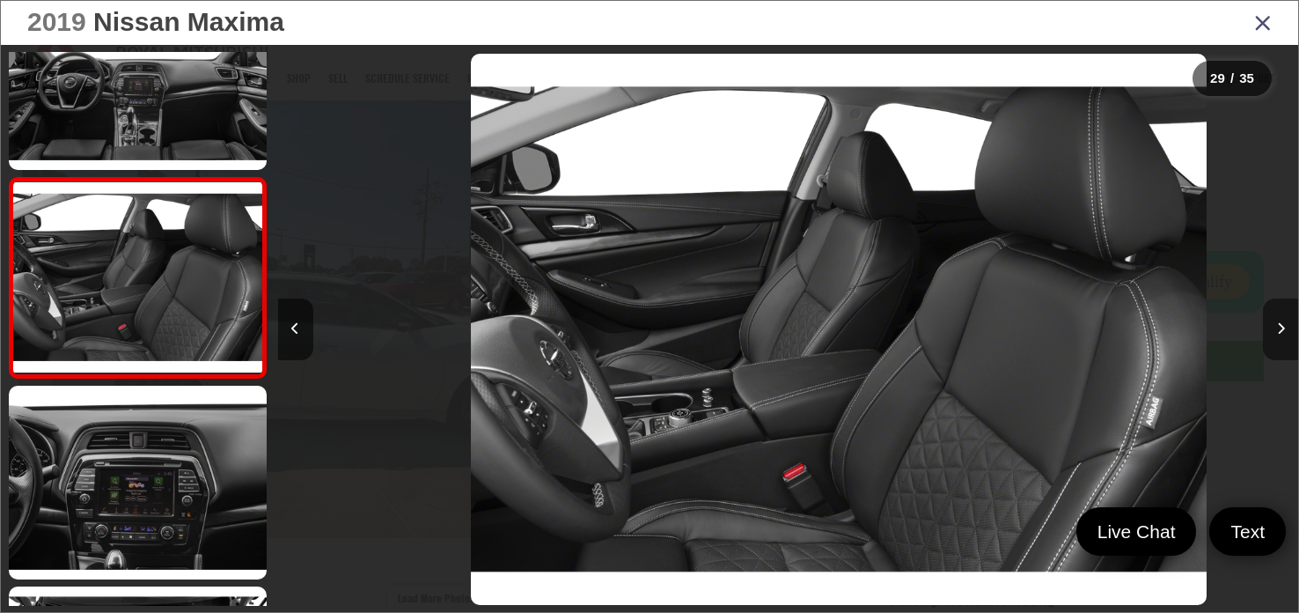
click at [1274, 322] on button "Next image" at bounding box center [1280, 329] width 35 height 62
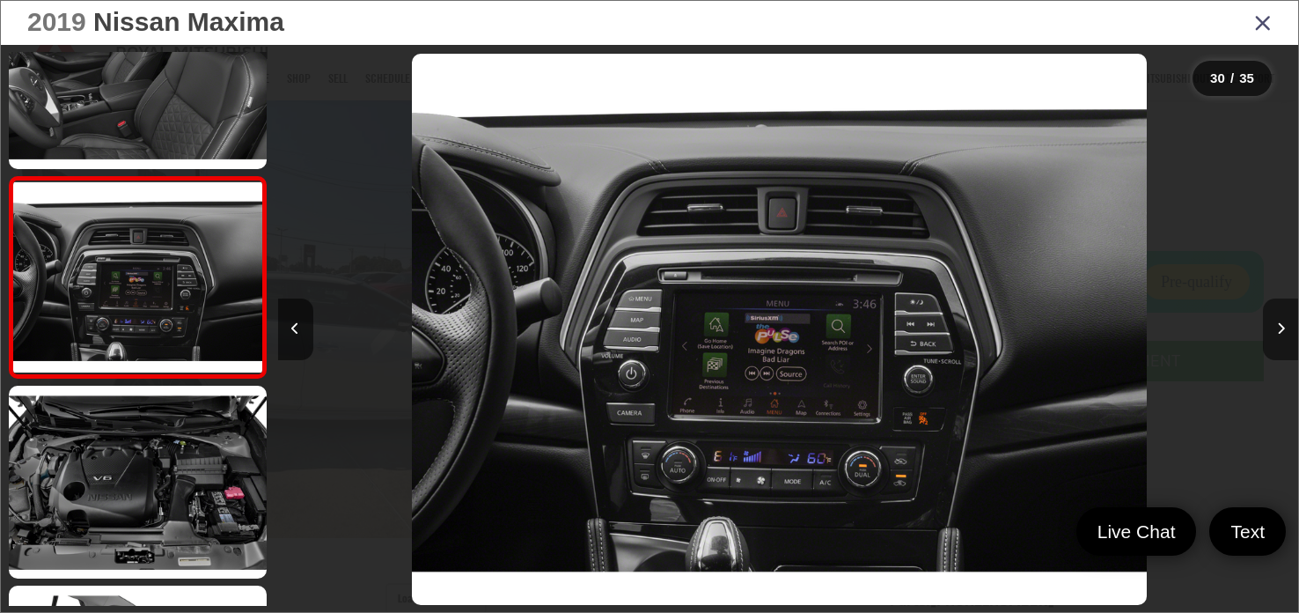
click at [1274, 322] on button "Next image" at bounding box center [1280, 329] width 35 height 62
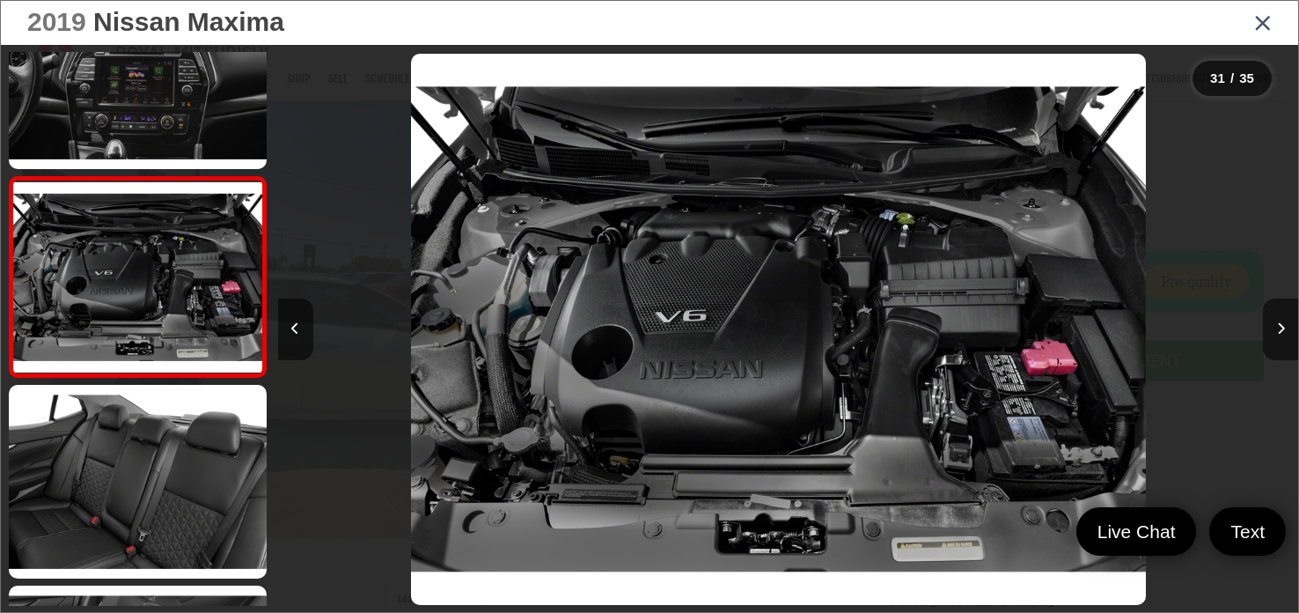
click at [1262, 18] on icon "Close gallery" at bounding box center [1264, 22] width 18 height 23
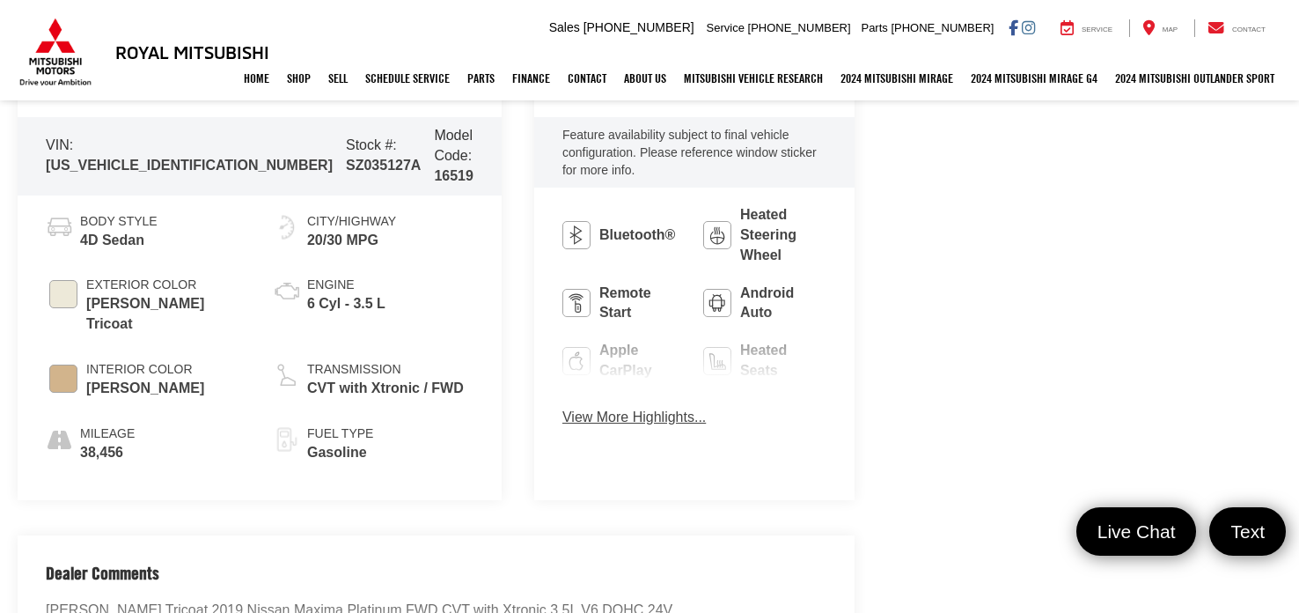
scroll to position [764, 0]
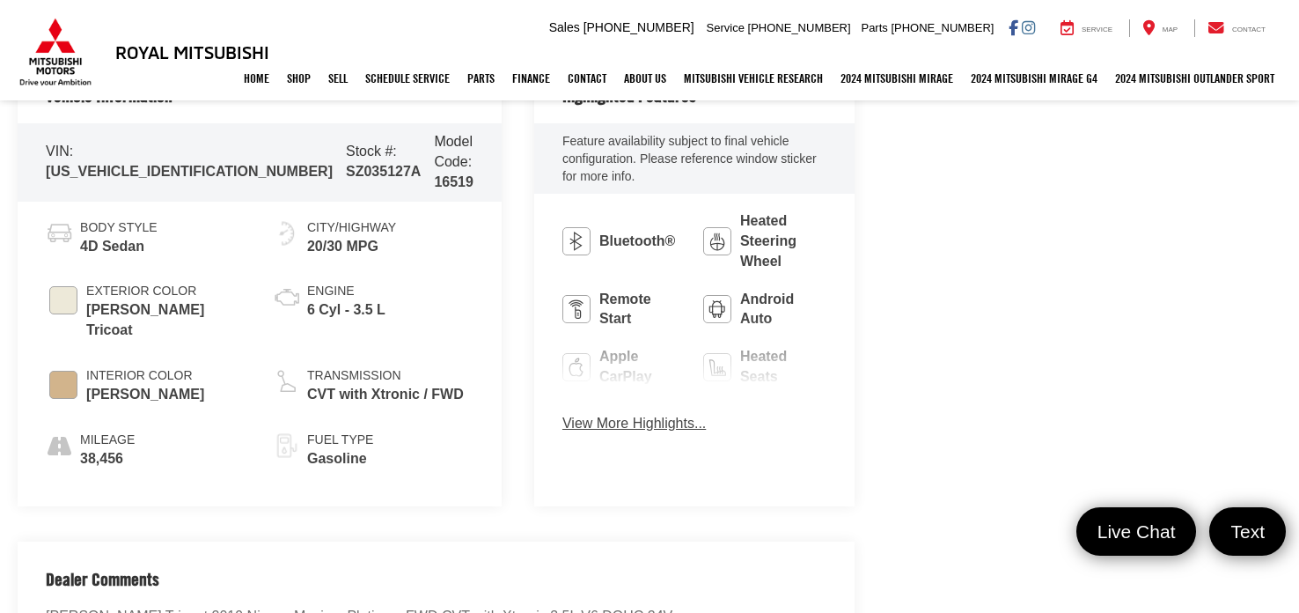
click at [335, 0] on html "Royal Mitsubishi 9255 Airline Hwy, Baton Rouge, LA 70815 Sales Mobile Sales 225…" at bounding box center [649, 604] width 1299 height 2736
click at [564, 414] on button "View More Highlights..." at bounding box center [634, 424] width 143 height 20
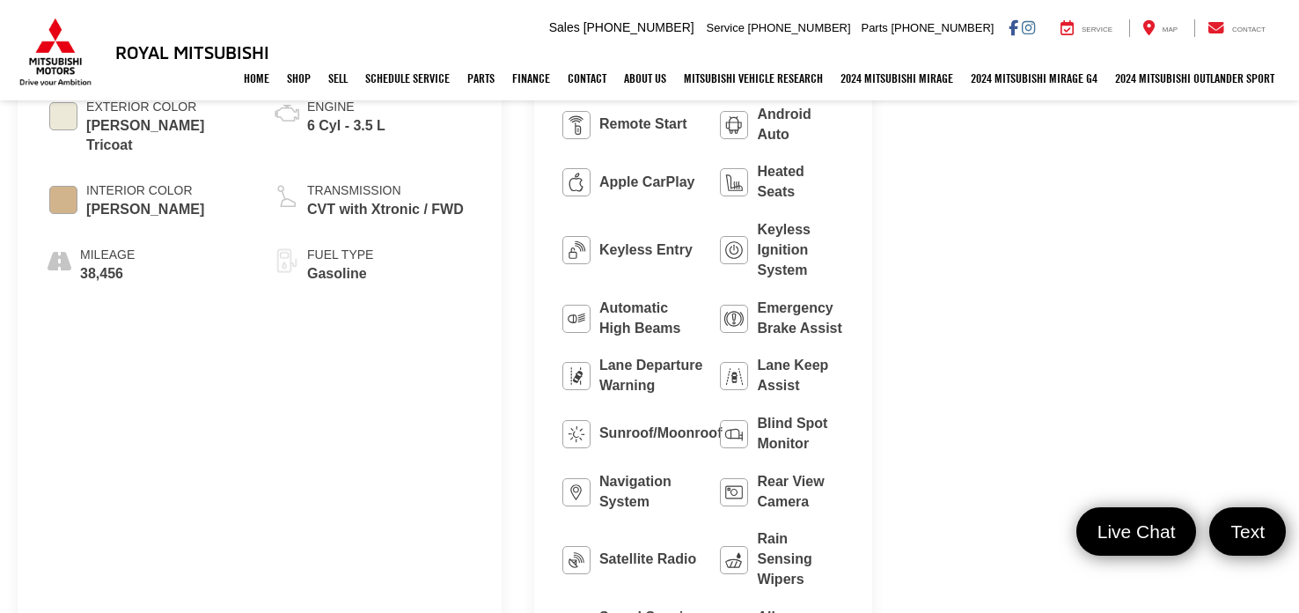
scroll to position [1174, 0]
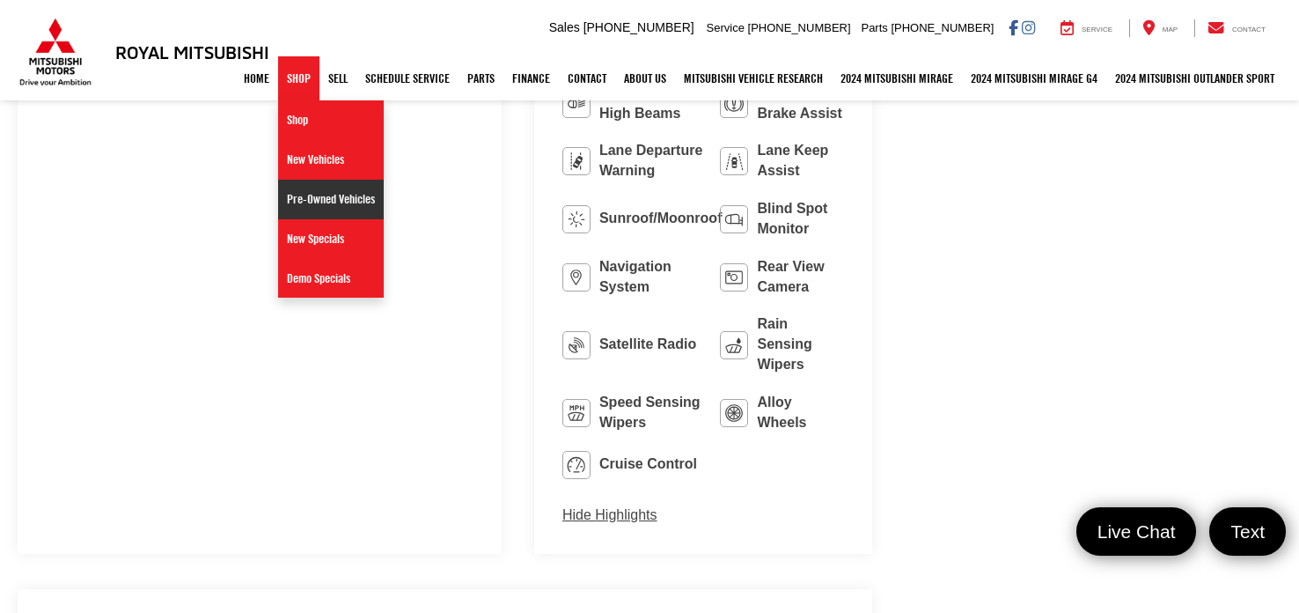
click at [314, 205] on link "Pre-Owned Vehicles" at bounding box center [331, 200] width 106 height 40
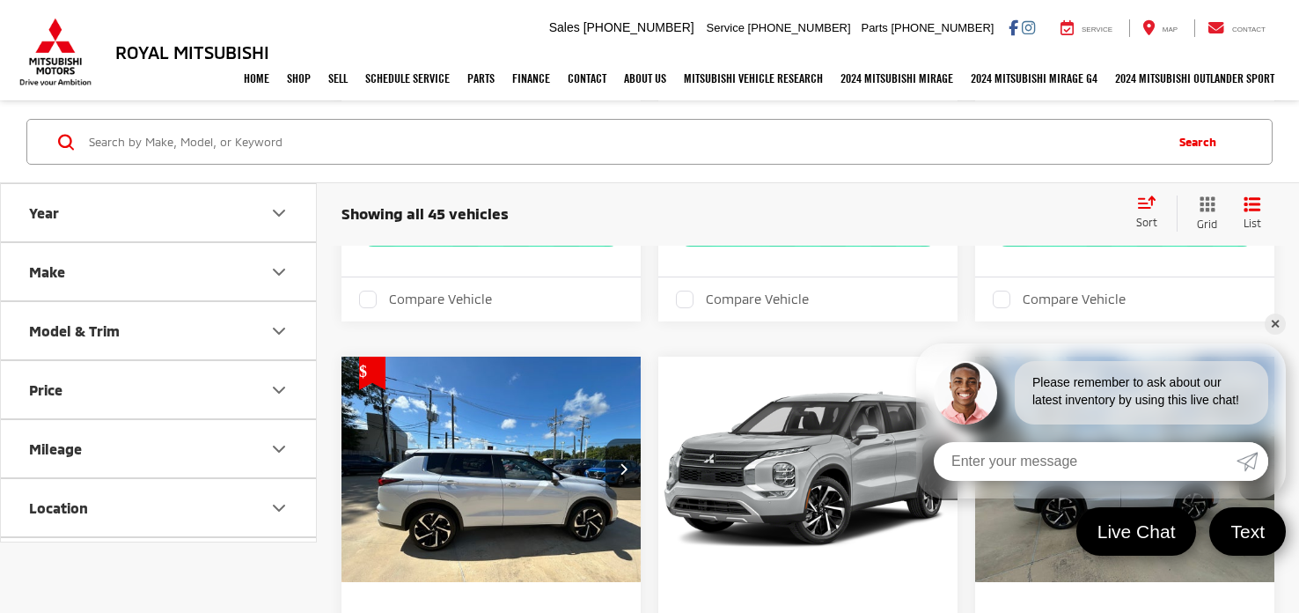
click at [1277, 326] on link "✕" at bounding box center [1275, 323] width 21 height 21
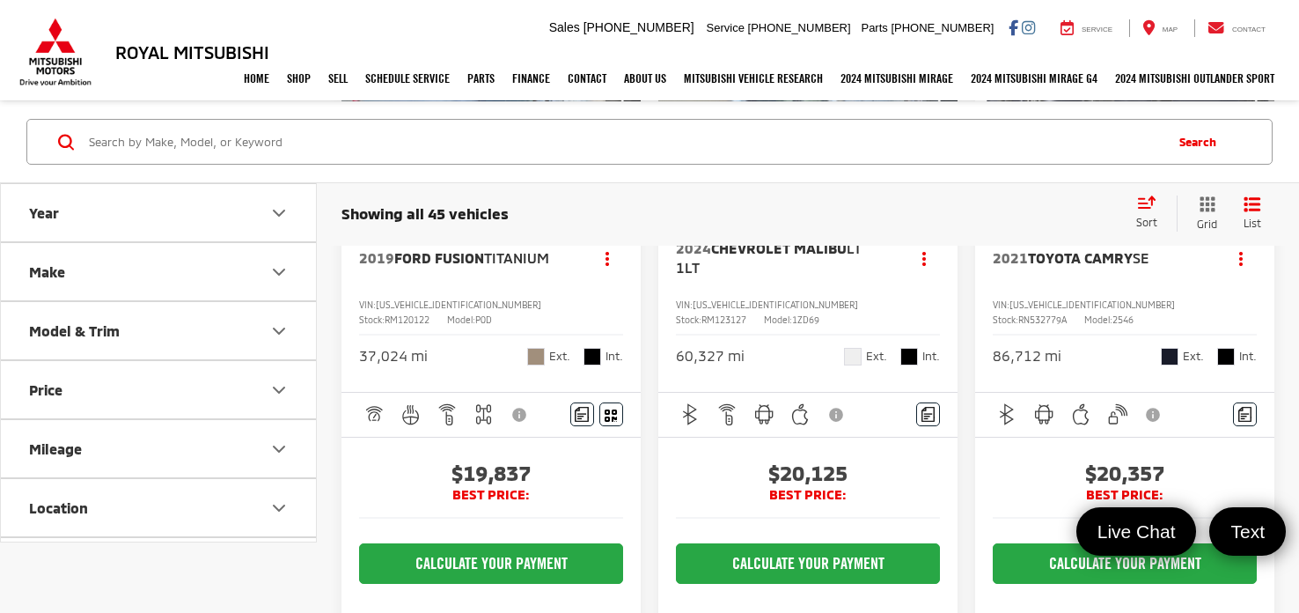
scroll to position [4571, 0]
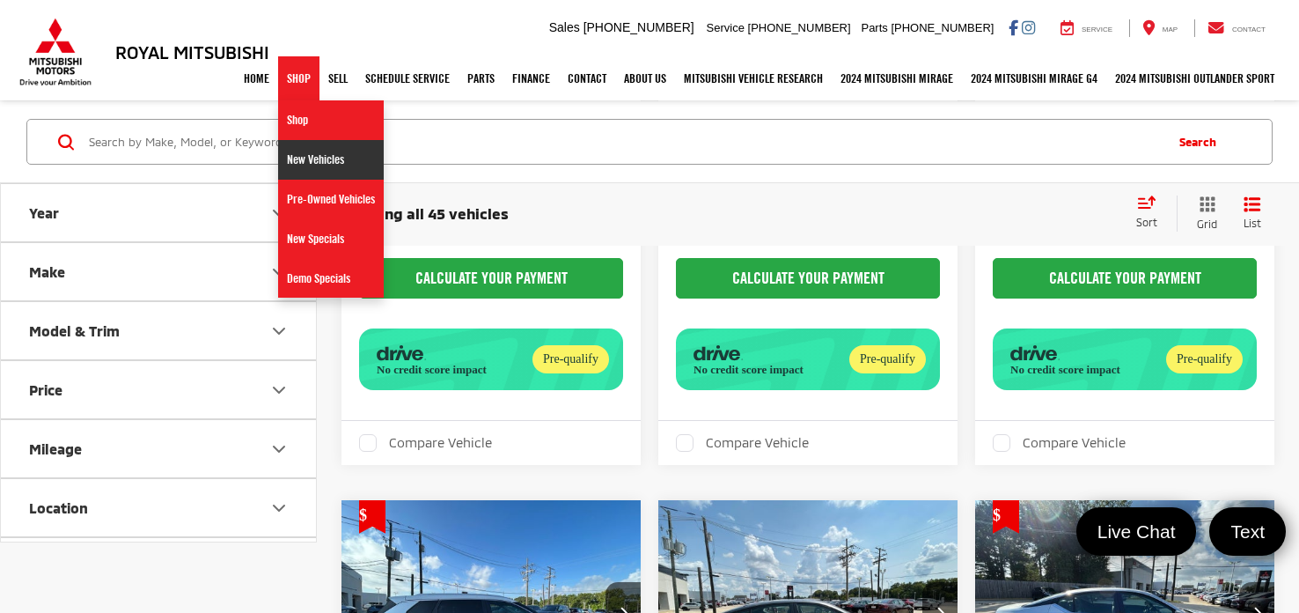
click at [292, 163] on link "New Vehicles" at bounding box center [331, 160] width 106 height 40
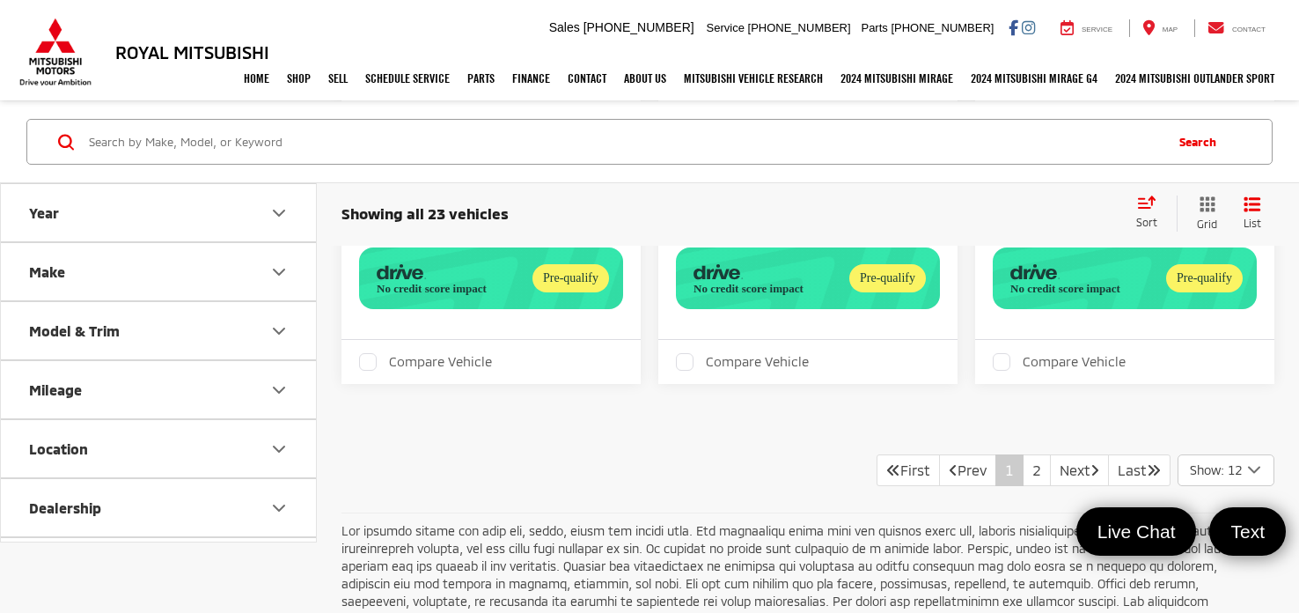
scroll to position [3565, 0]
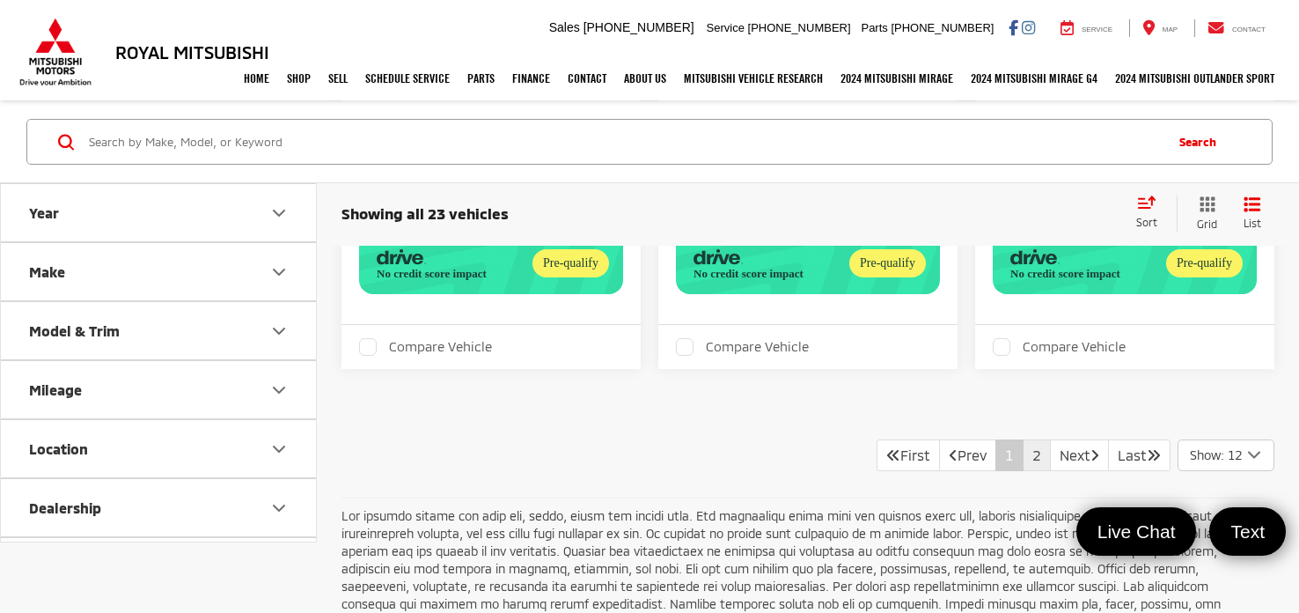
click at [1023, 453] on link "2" at bounding box center [1037, 455] width 28 height 32
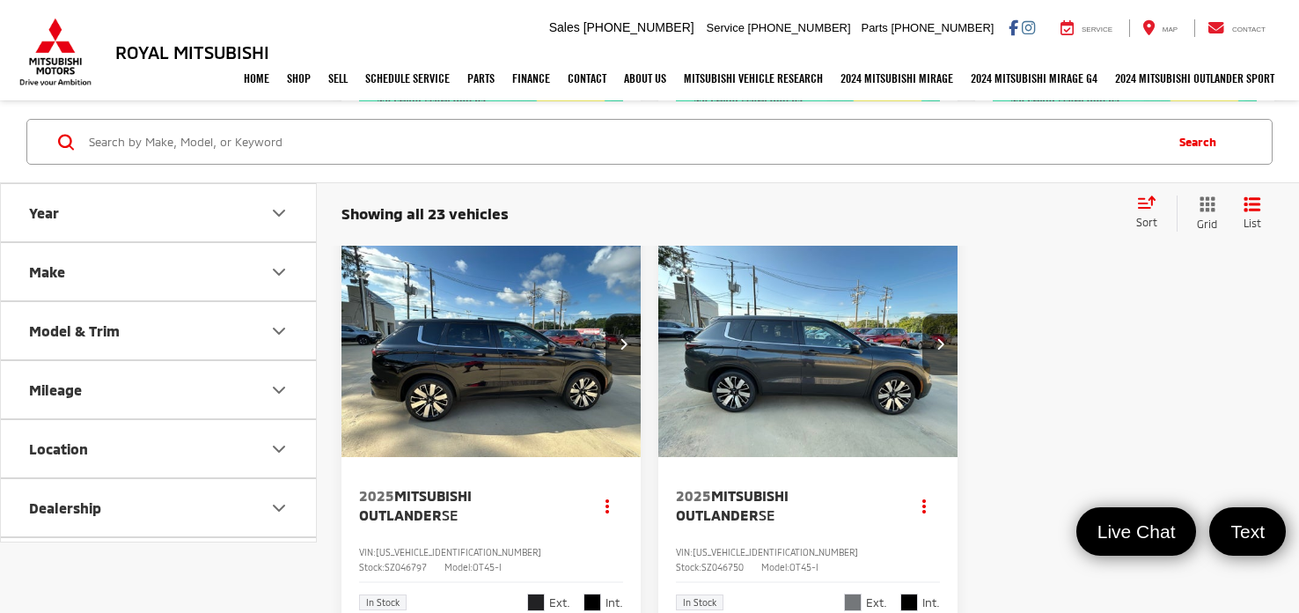
scroll to position [2805, 0]
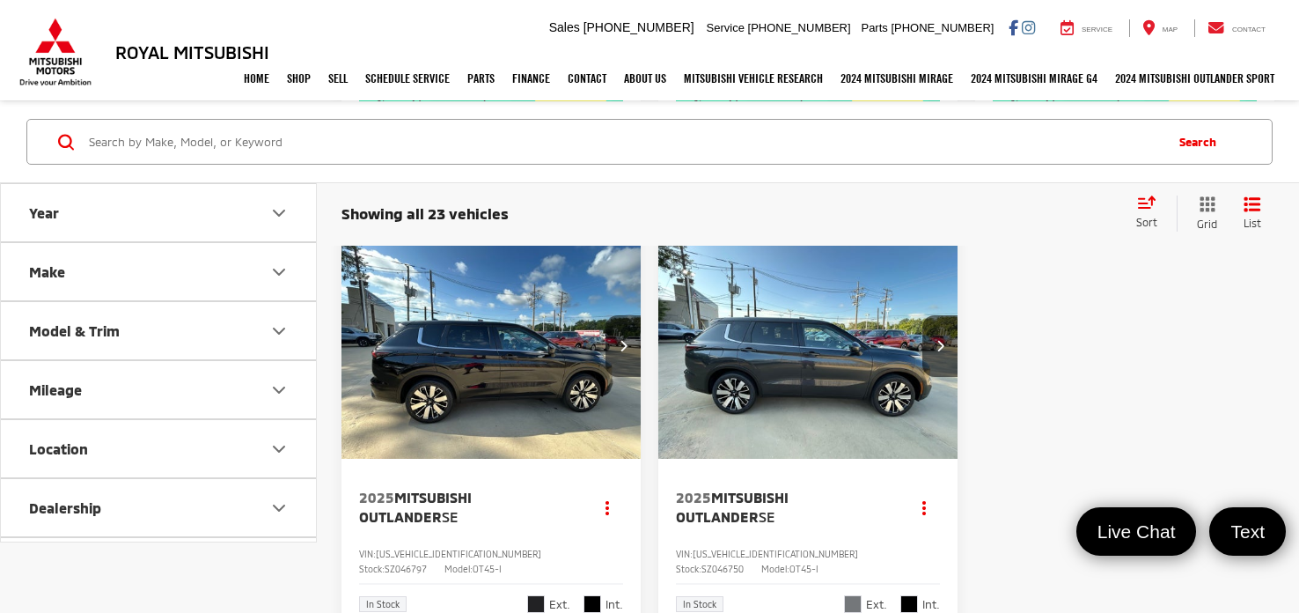
drag, startPoint x: 604, startPoint y: 348, endPoint x: 613, endPoint y: 352, distance: 9.8
click at [606, 349] on div at bounding box center [491, 345] width 299 height 225
click at [613, 352] on button "Next image" at bounding box center [623, 346] width 35 height 62
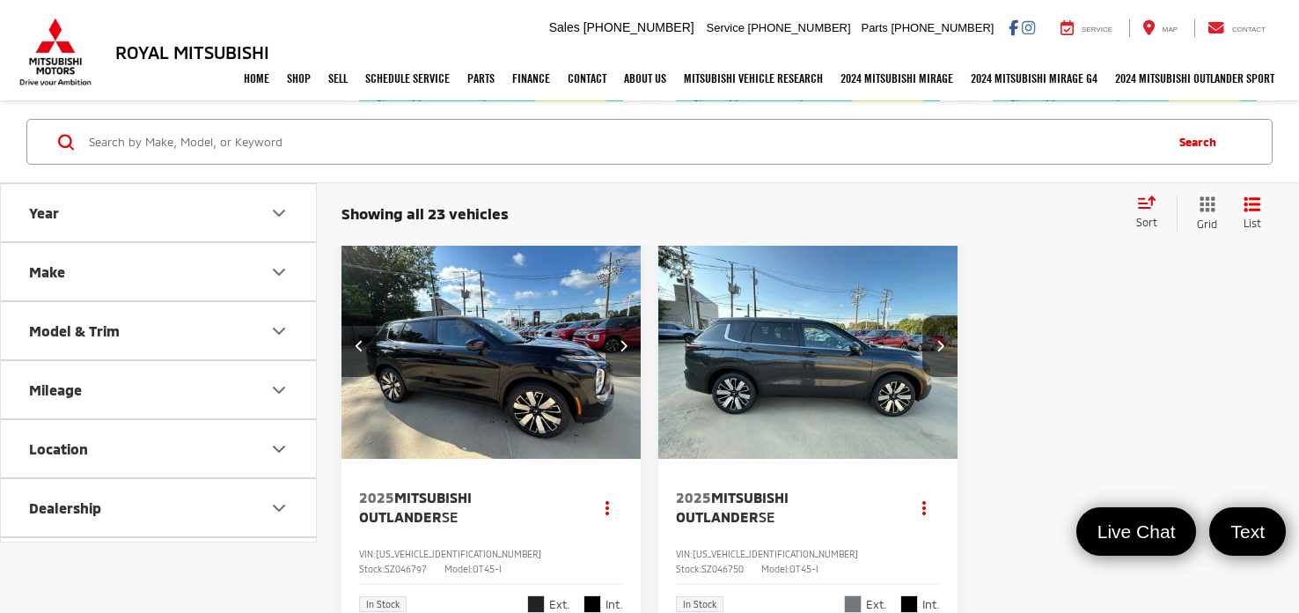
click at [613, 352] on button "Next image" at bounding box center [623, 346] width 35 height 62
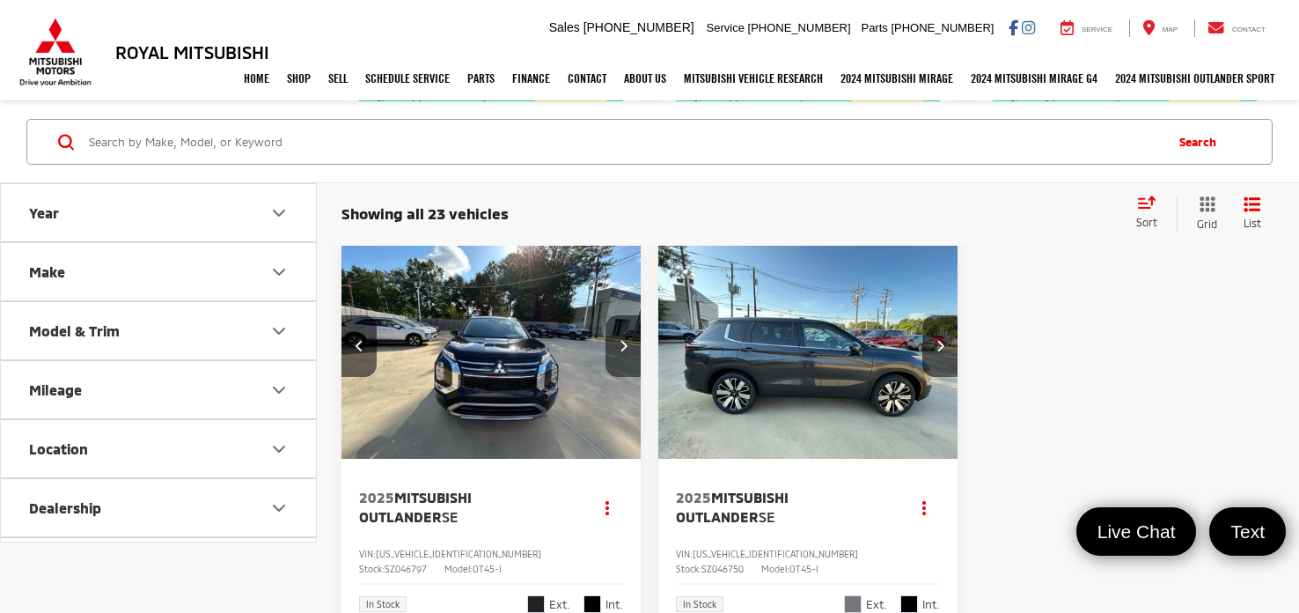
click at [613, 352] on button "Next image" at bounding box center [623, 346] width 35 height 62
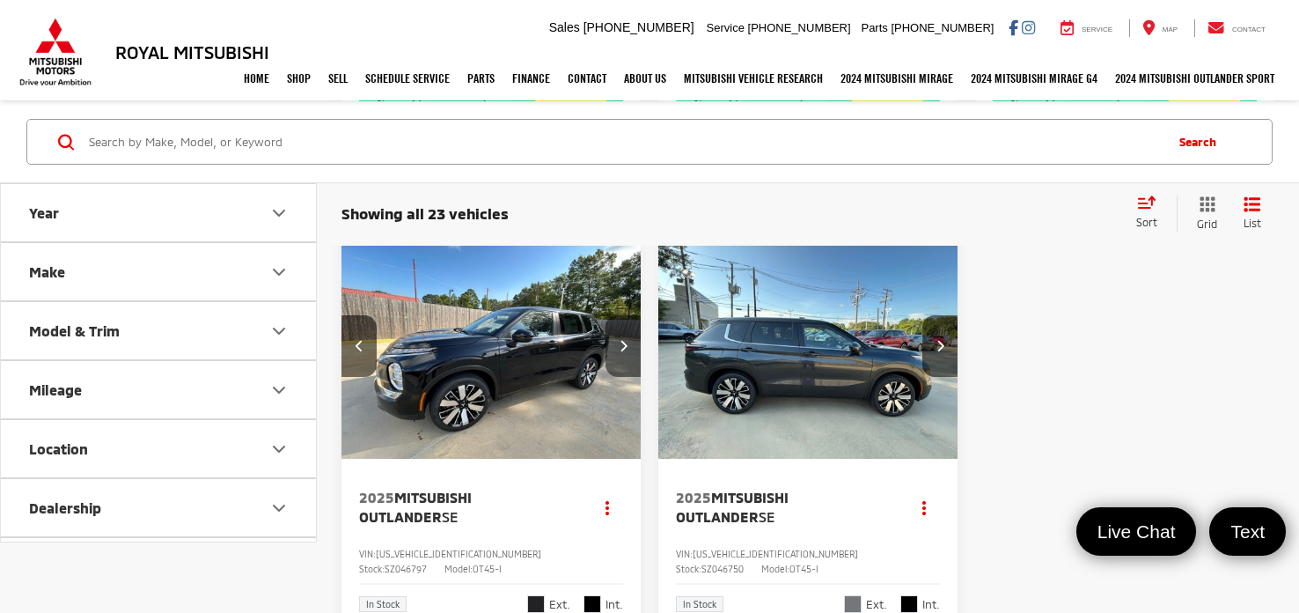
click at [613, 352] on button "Next image" at bounding box center [623, 346] width 35 height 62
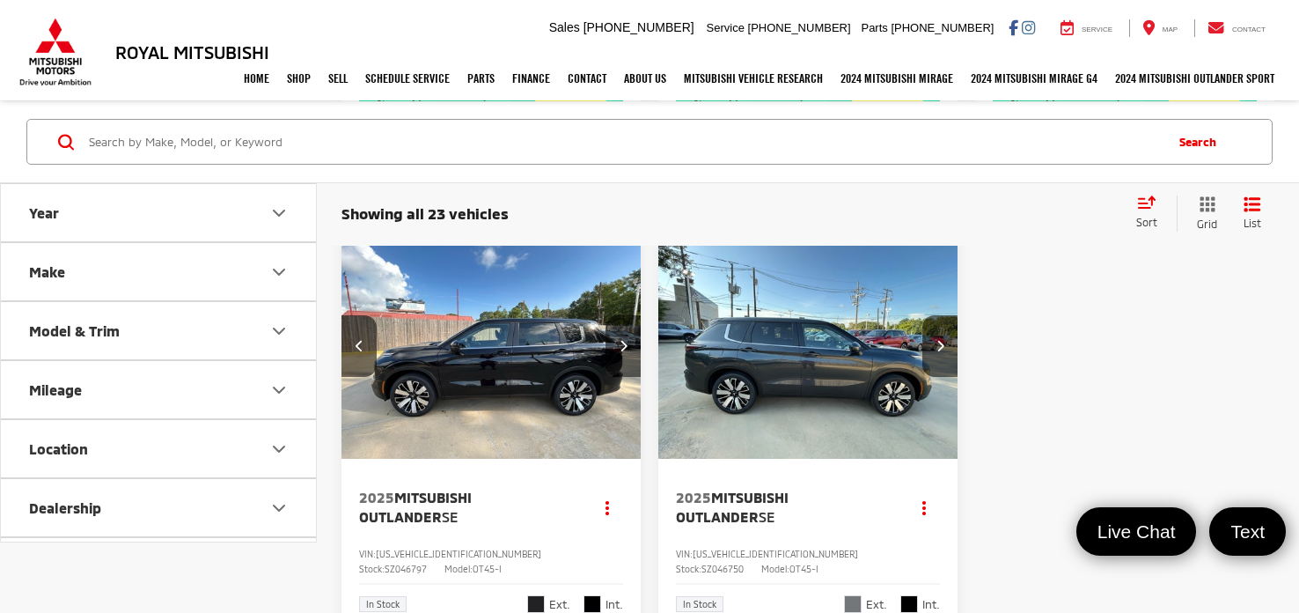
click at [613, 352] on button "Next image" at bounding box center [623, 346] width 35 height 62
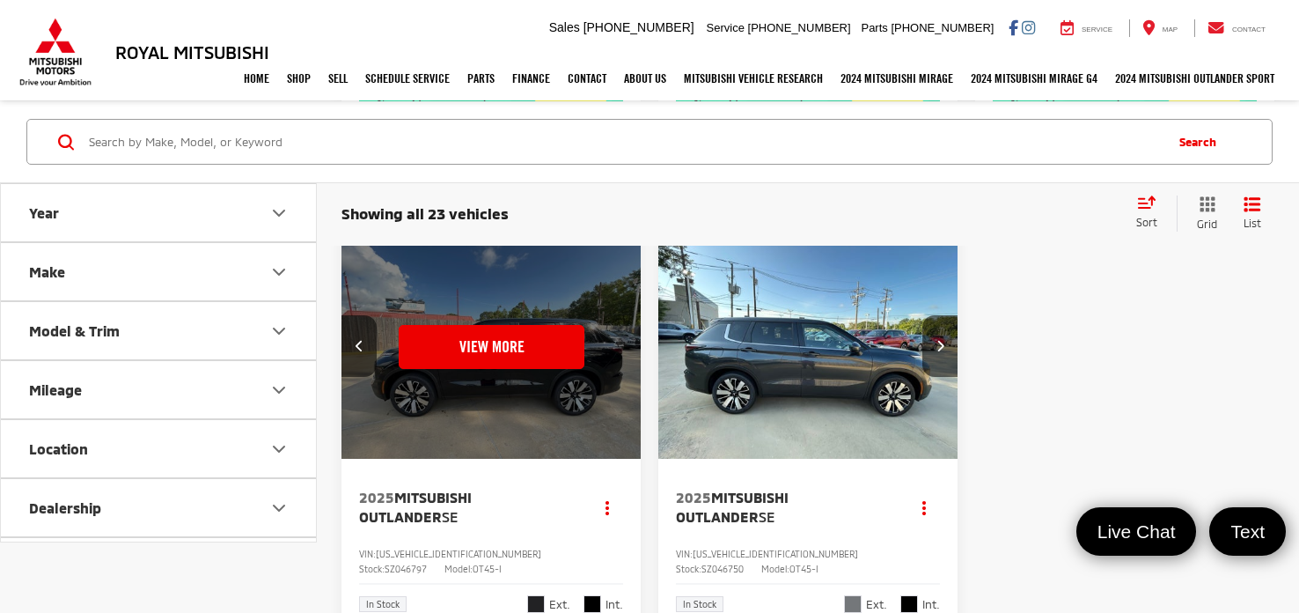
click at [613, 352] on div "View More" at bounding box center [492, 346] width 302 height 226
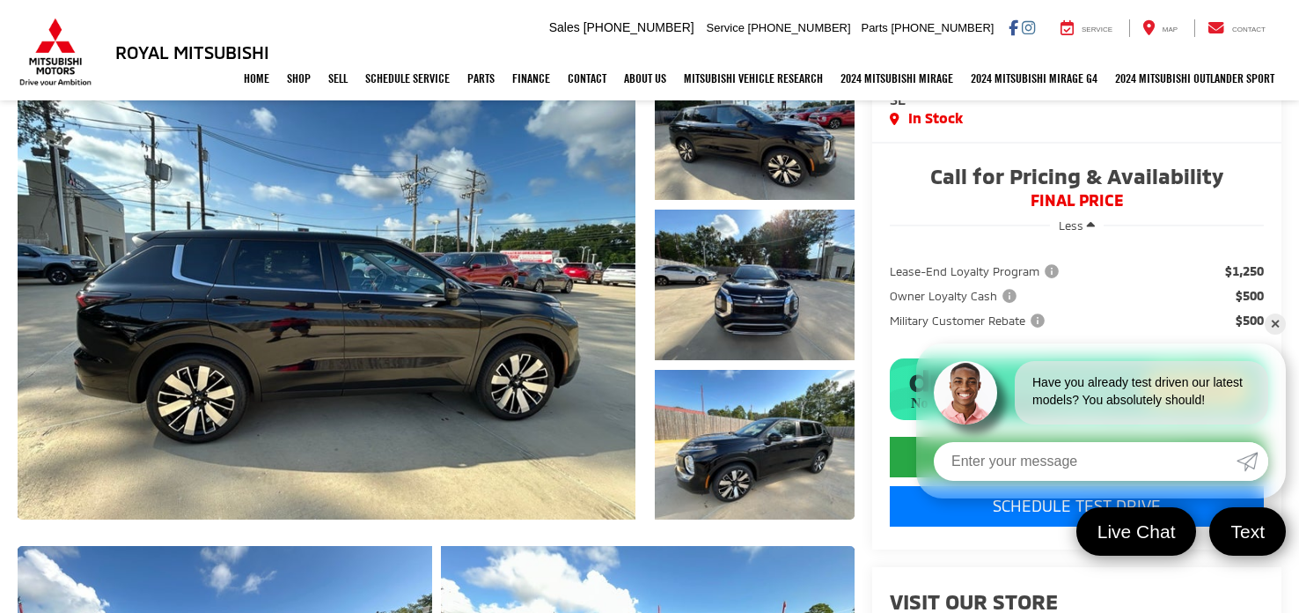
scroll to position [192, 0]
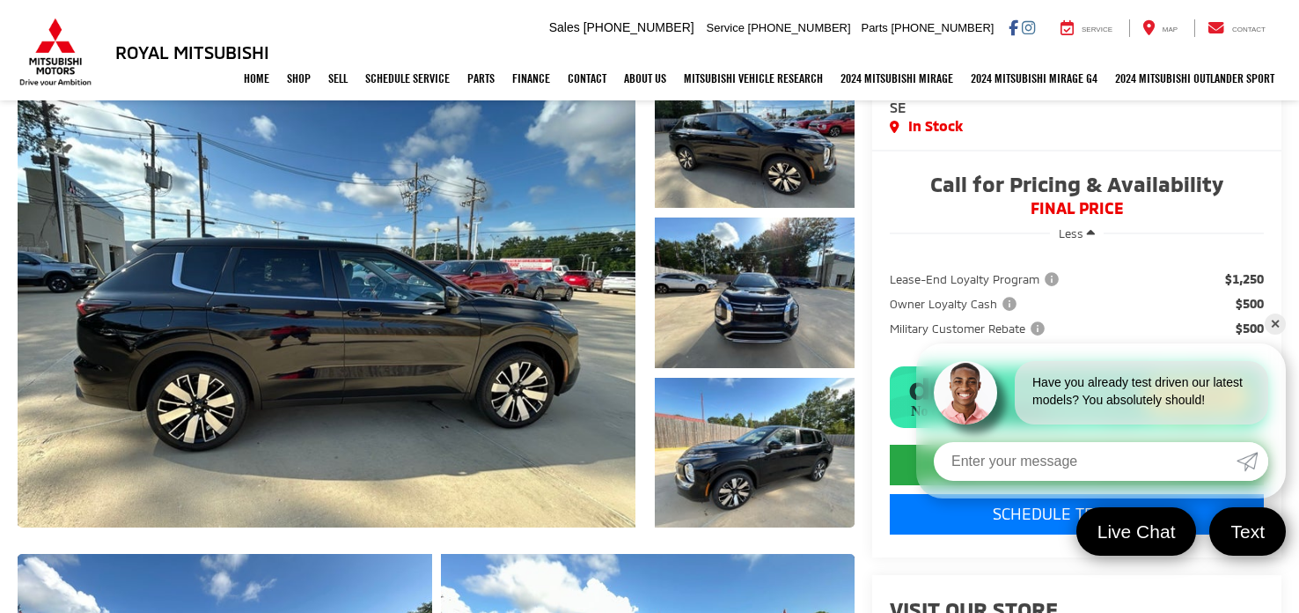
click at [1274, 323] on link "✕" at bounding box center [1275, 323] width 21 height 21
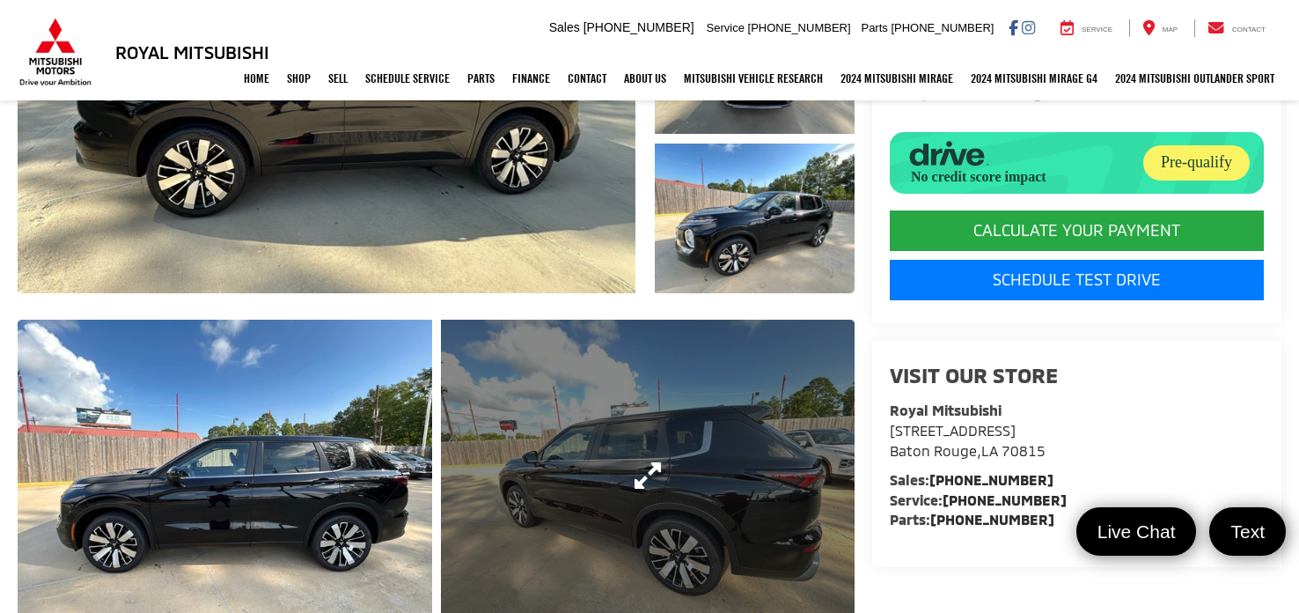
scroll to position [629, 0]
